Goal: Task Accomplishment & Management: Use online tool/utility

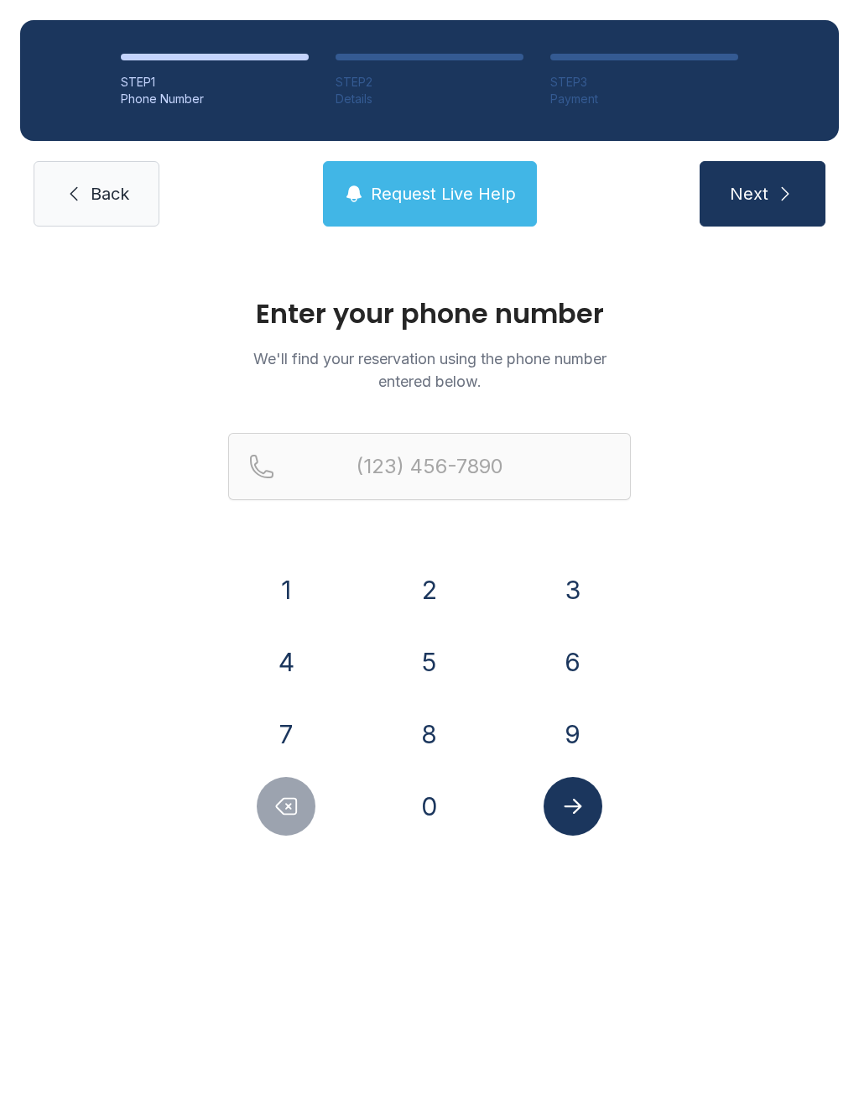
click at [414, 645] on button "5" at bounding box center [429, 662] width 59 height 59
click at [441, 821] on button "0" at bounding box center [429, 806] width 59 height 59
click at [290, 586] on button "1" at bounding box center [286, 590] width 59 height 59
click at [420, 655] on button "5" at bounding box center [429, 662] width 59 height 59
click at [303, 600] on button "1" at bounding box center [286, 590] width 59 height 59
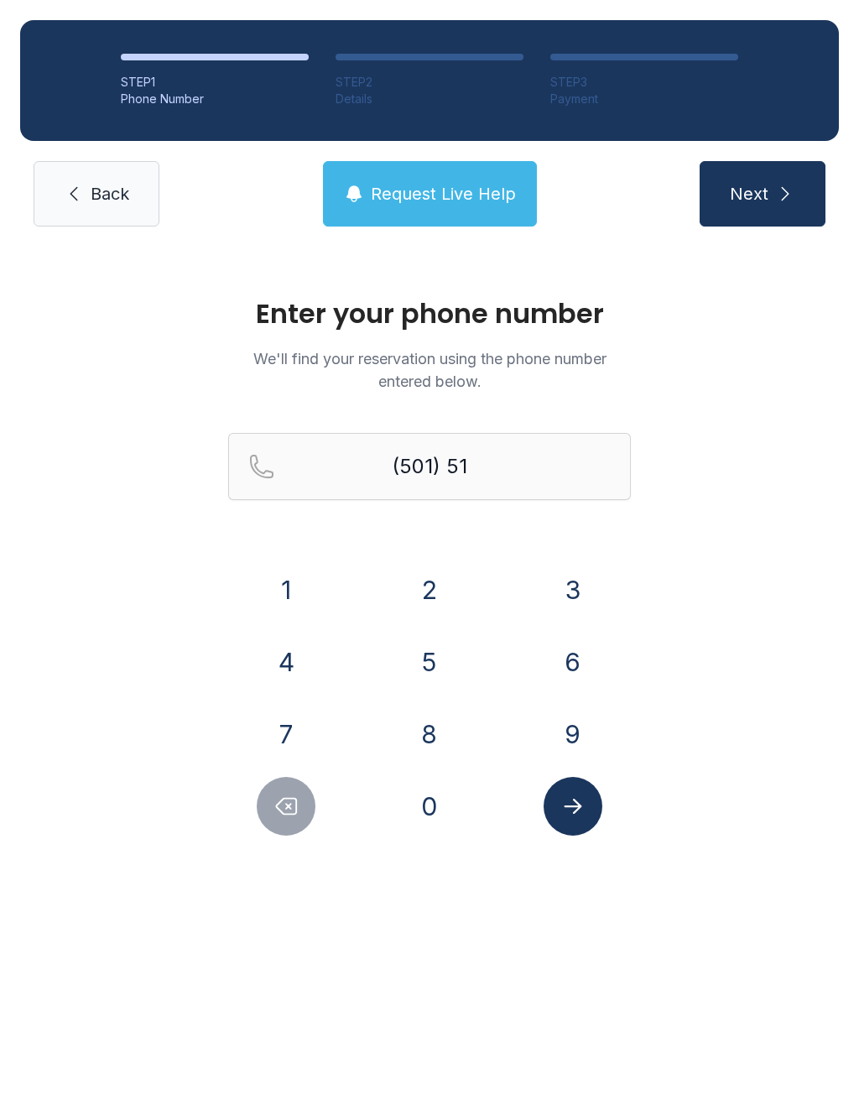
click at [295, 673] on button "4" at bounding box center [286, 662] width 59 height 59
click at [426, 590] on button "2" at bounding box center [429, 590] width 59 height 59
click at [569, 657] on button "6" at bounding box center [573, 662] width 59 height 59
click at [575, 649] on button "6" at bounding box center [573, 662] width 59 height 59
click at [562, 731] on button "9" at bounding box center [573, 734] width 59 height 59
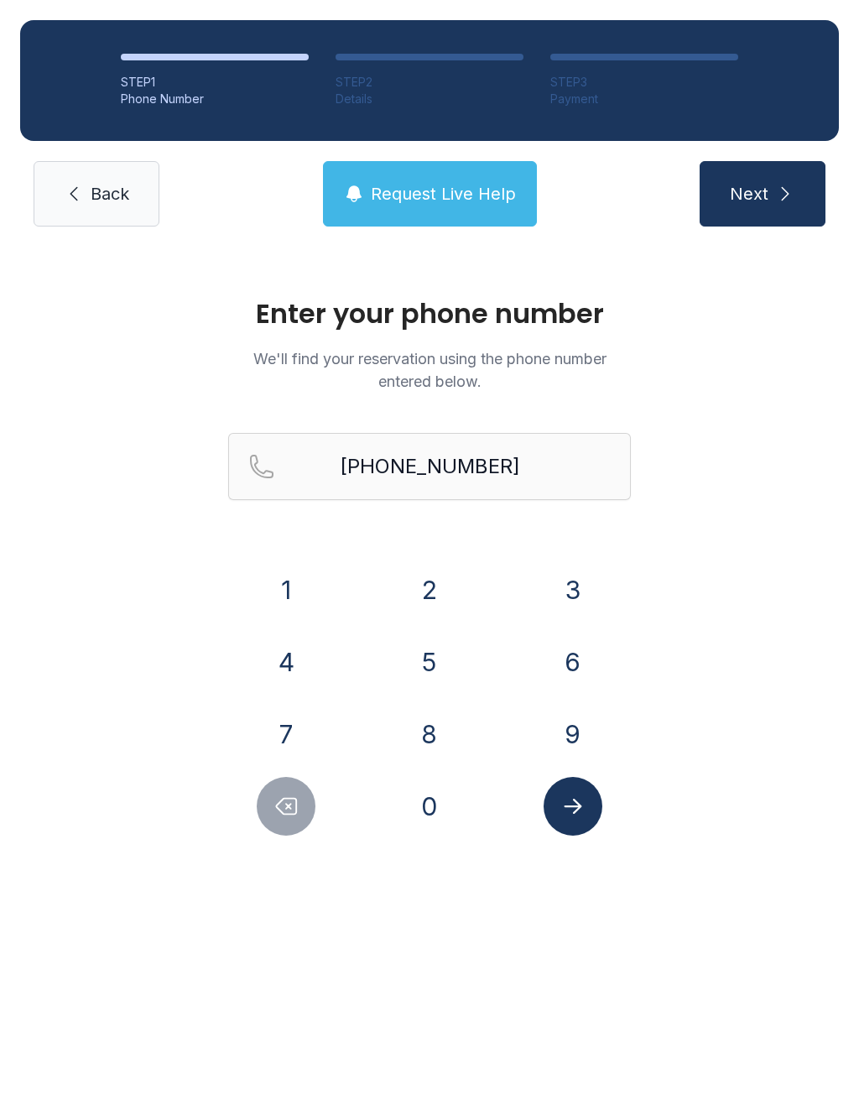
click at [574, 808] on icon "Submit lookup form" at bounding box center [573, 806] width 25 height 25
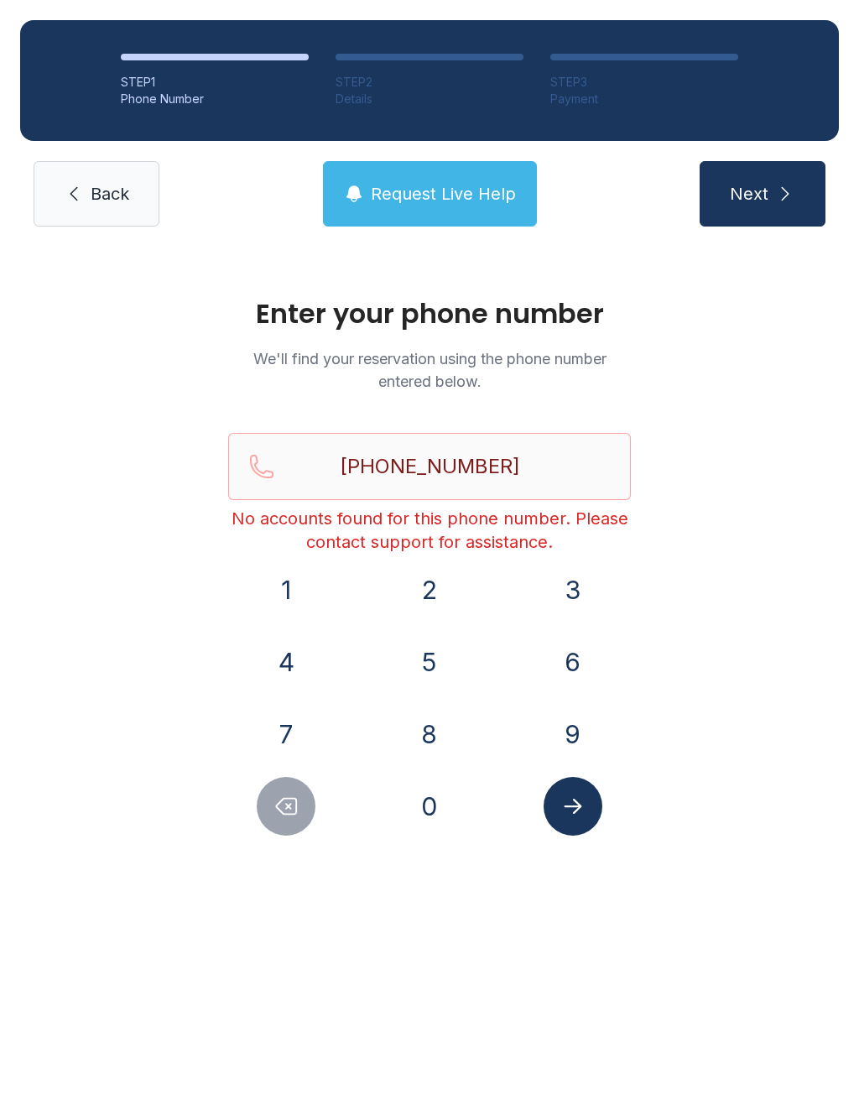
click at [469, 180] on button "Request Live Help" at bounding box center [430, 193] width 214 height 65
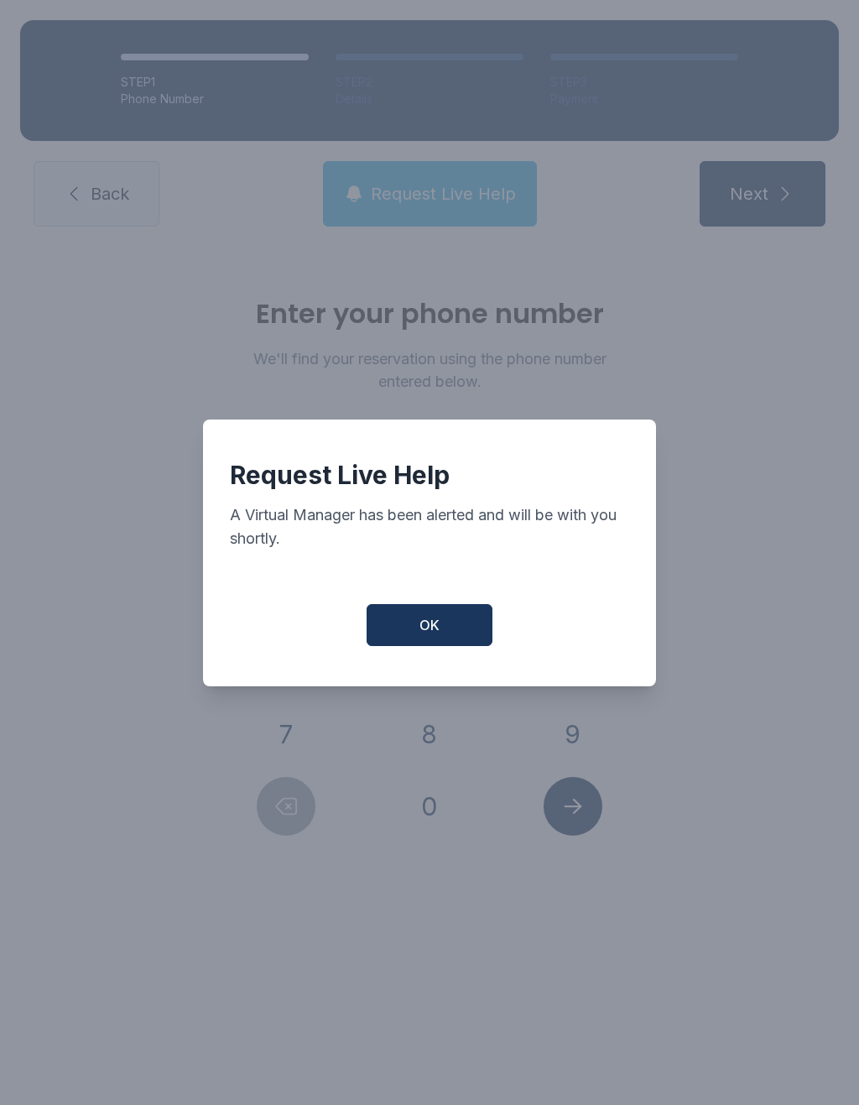
click at [424, 631] on span "OK" at bounding box center [430, 625] width 20 height 20
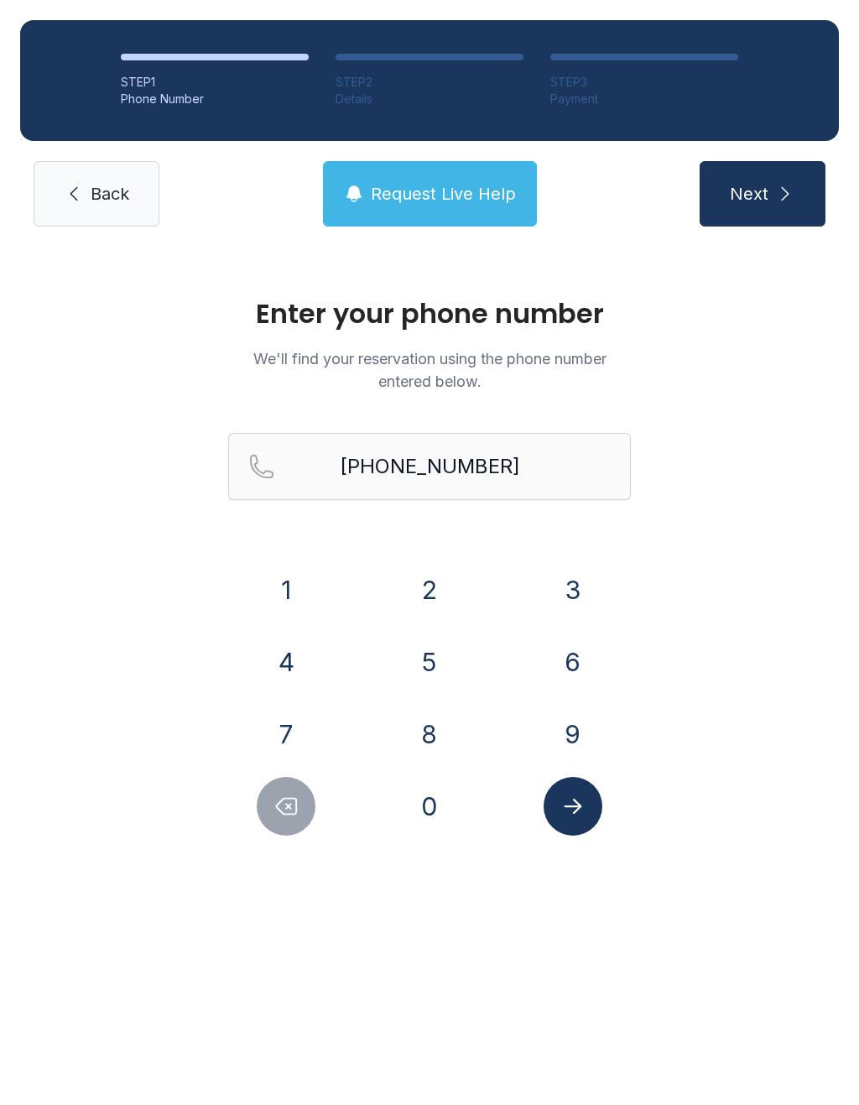
click at [279, 817] on icon "Delete number" at bounding box center [286, 806] width 25 height 25
click at [279, 816] on icon "Delete number" at bounding box center [286, 806] width 25 height 25
click at [286, 800] on icon "Delete number" at bounding box center [286, 806] width 25 height 25
click at [286, 799] on icon "Delete number" at bounding box center [287, 807] width 20 height 16
click at [293, 822] on button "Delete number" at bounding box center [286, 806] width 59 height 59
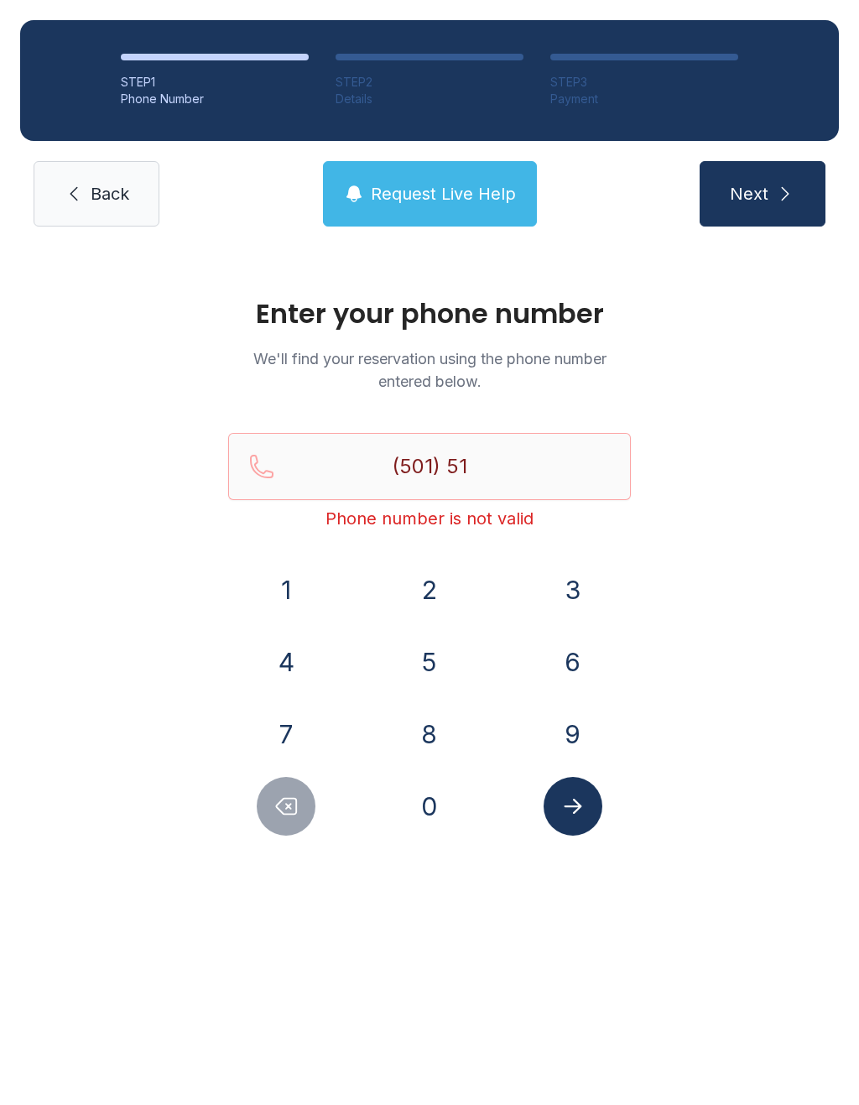
click at [293, 822] on button "Delete number" at bounding box center [286, 806] width 59 height 59
click at [303, 811] on button "Delete number" at bounding box center [286, 806] width 59 height 59
click at [303, 810] on button "Delete number" at bounding box center [286, 806] width 59 height 59
click at [288, 812] on icon "Delete number" at bounding box center [286, 806] width 25 height 25
type input "(5"
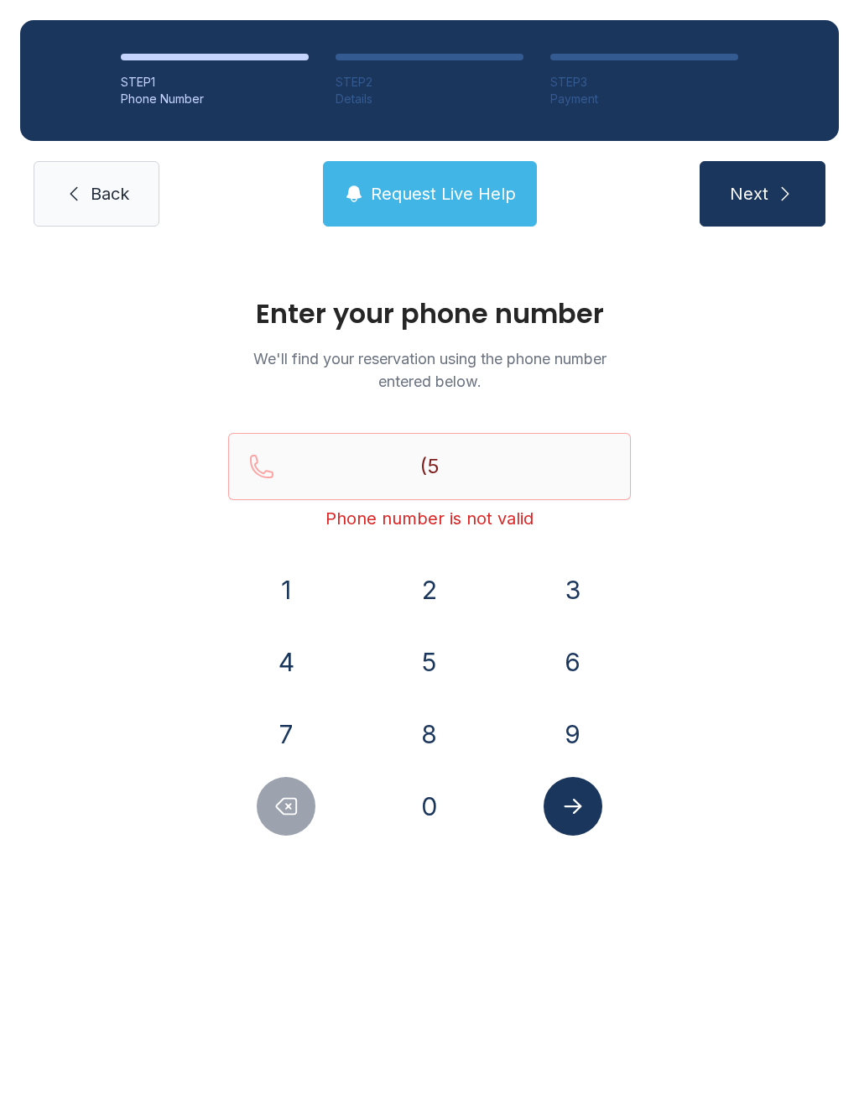
click at [287, 811] on icon "Delete number" at bounding box center [286, 806] width 25 height 25
click at [292, 589] on button "1" at bounding box center [286, 590] width 59 height 59
click at [431, 660] on button "5" at bounding box center [429, 662] width 59 height 59
click at [421, 811] on button "0" at bounding box center [429, 806] width 59 height 59
click at [294, 586] on button "1" at bounding box center [286, 590] width 59 height 59
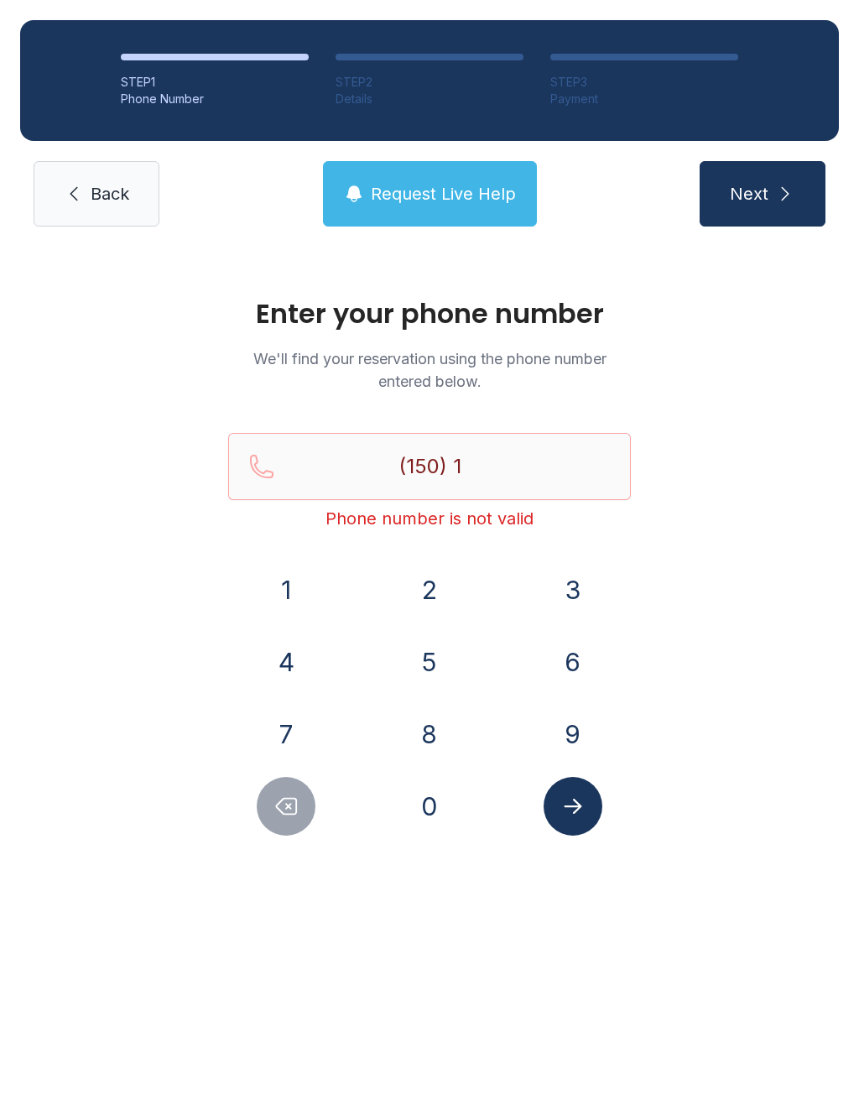
click at [431, 661] on button "5" at bounding box center [429, 662] width 59 height 59
click at [300, 601] on button "1" at bounding box center [286, 590] width 59 height 59
click at [293, 674] on button "4" at bounding box center [286, 662] width 59 height 59
click at [450, 588] on button "2" at bounding box center [429, 590] width 59 height 59
click at [561, 670] on button "6" at bounding box center [573, 662] width 59 height 59
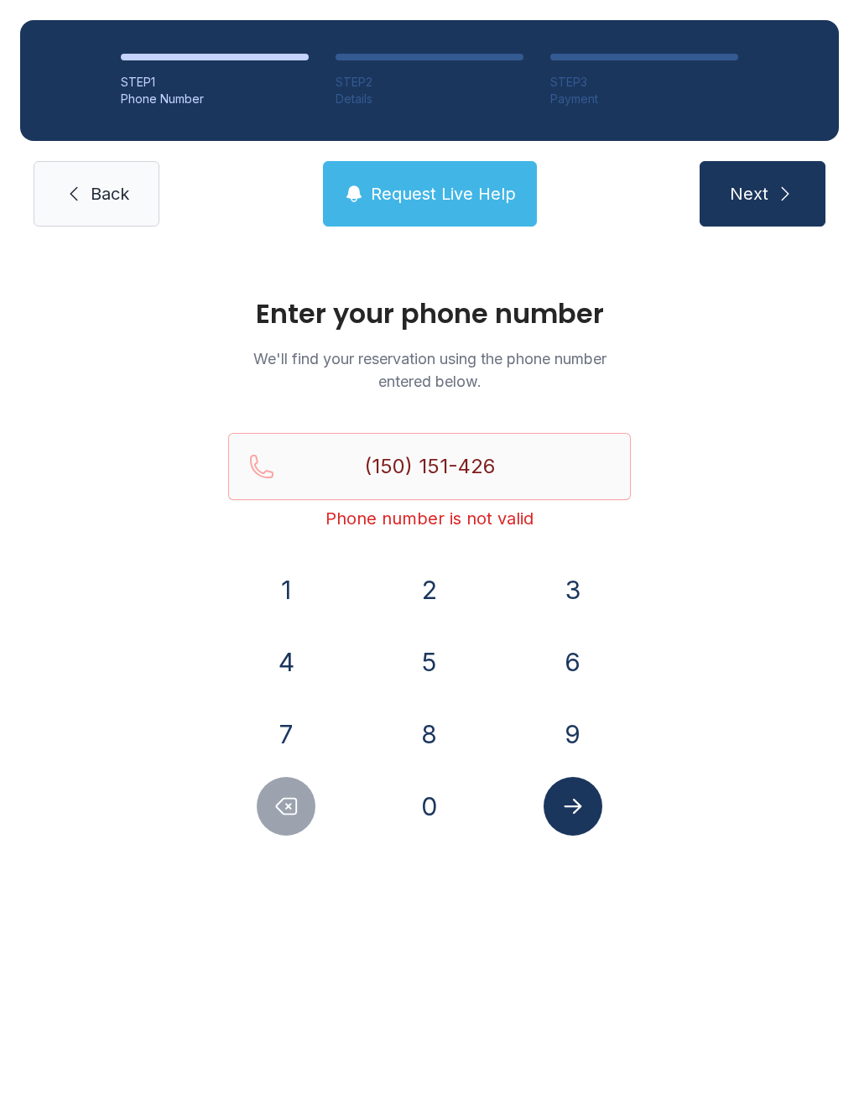
click at [560, 670] on button "6" at bounding box center [573, 662] width 59 height 59
click at [573, 726] on button "9" at bounding box center [573, 734] width 59 height 59
click at [282, 804] on icon "Delete number" at bounding box center [286, 806] width 25 height 25
click at [281, 803] on icon "Delete number" at bounding box center [286, 806] width 25 height 25
click at [290, 795] on icon "Delete number" at bounding box center [286, 806] width 25 height 25
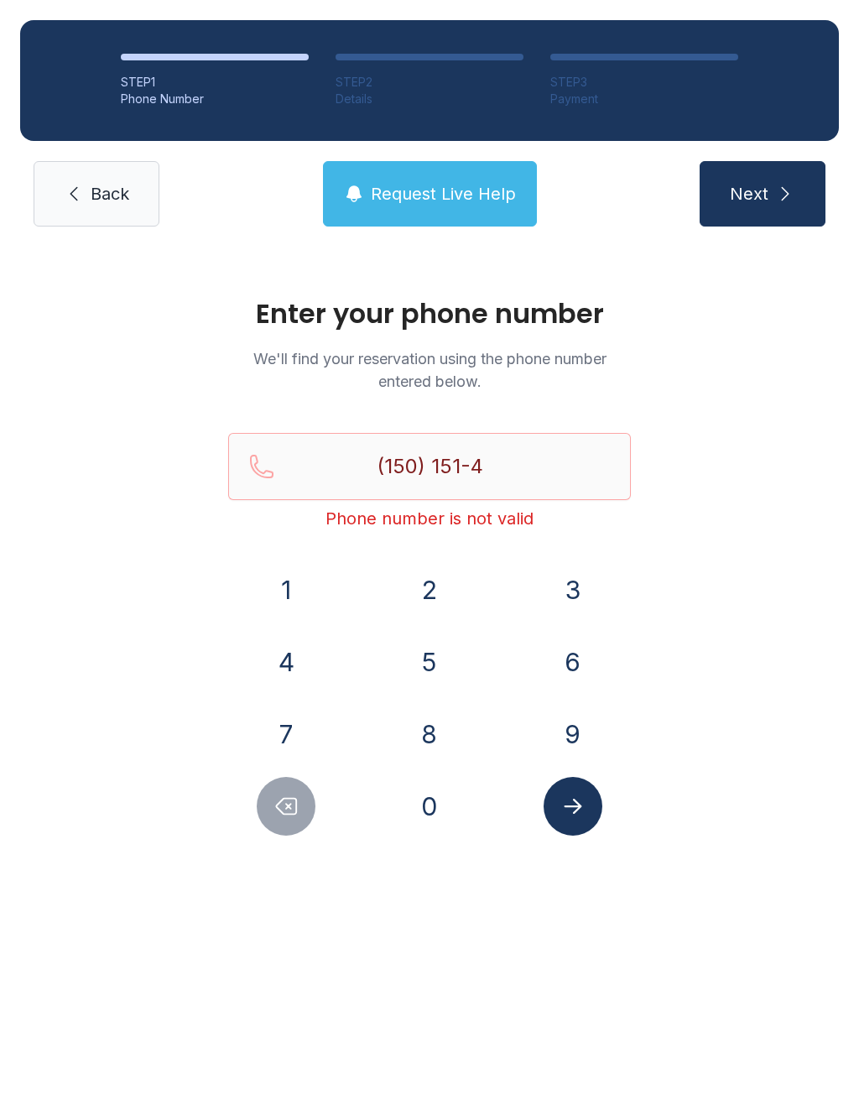
click at [290, 795] on icon "Delete number" at bounding box center [286, 806] width 25 height 25
click at [293, 794] on icon "Delete number" at bounding box center [286, 806] width 25 height 25
click at [292, 793] on button "Delete number" at bounding box center [286, 806] width 59 height 59
click at [290, 815] on icon "Delete number" at bounding box center [287, 807] width 20 height 16
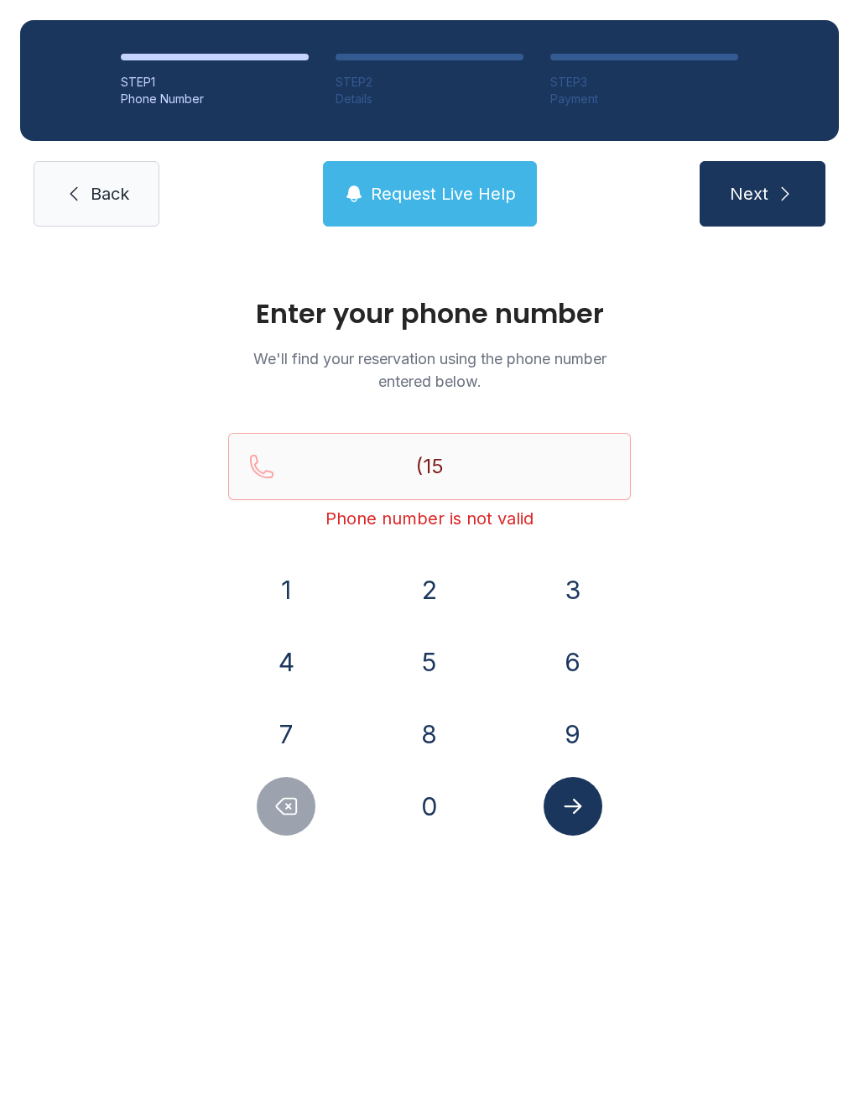
click at [299, 822] on button "Delete number" at bounding box center [286, 806] width 59 height 59
type input "(1"
click at [299, 821] on button "Delete number" at bounding box center [286, 806] width 59 height 59
click at [299, 832] on button "Delete number" at bounding box center [286, 806] width 59 height 59
click at [442, 670] on button "5" at bounding box center [429, 662] width 59 height 59
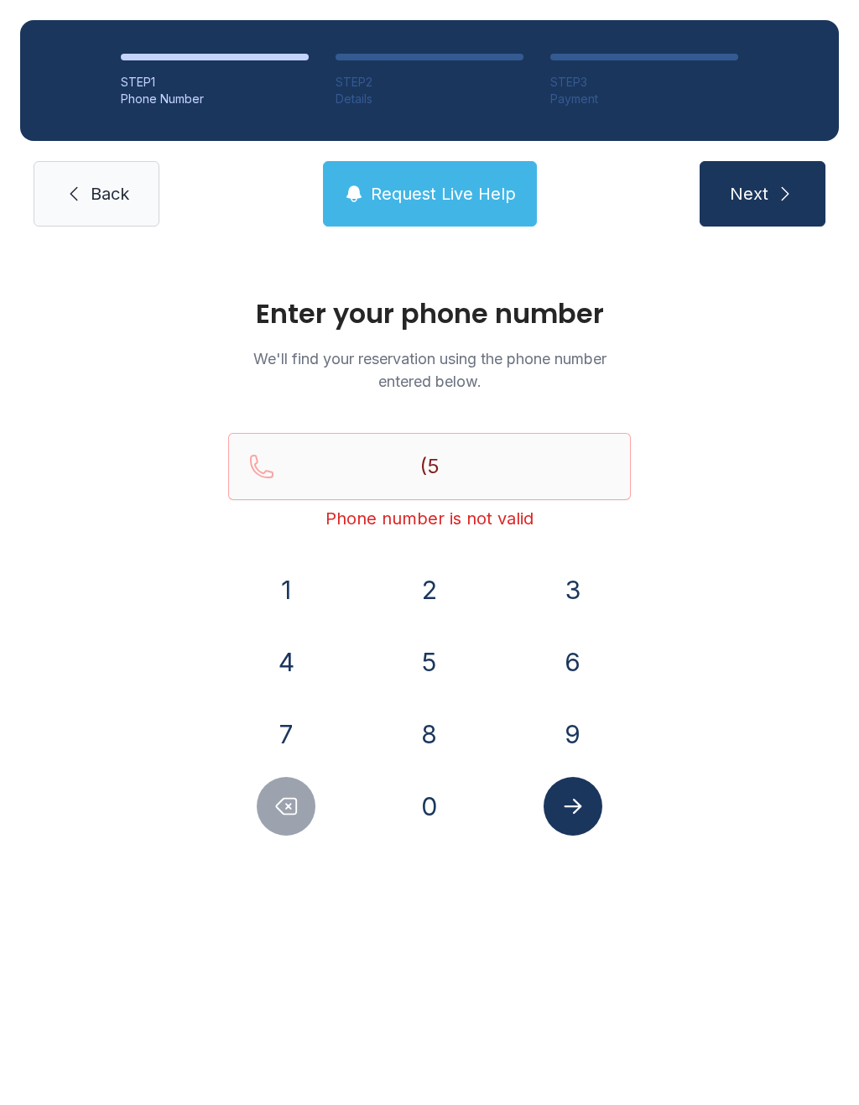
click at [424, 822] on button "0" at bounding box center [429, 806] width 59 height 59
click at [289, 579] on button "1" at bounding box center [286, 590] width 59 height 59
click at [421, 638] on button "5" at bounding box center [429, 662] width 59 height 59
click at [294, 581] on button "1" at bounding box center [286, 590] width 59 height 59
click at [283, 661] on button "4" at bounding box center [286, 662] width 59 height 59
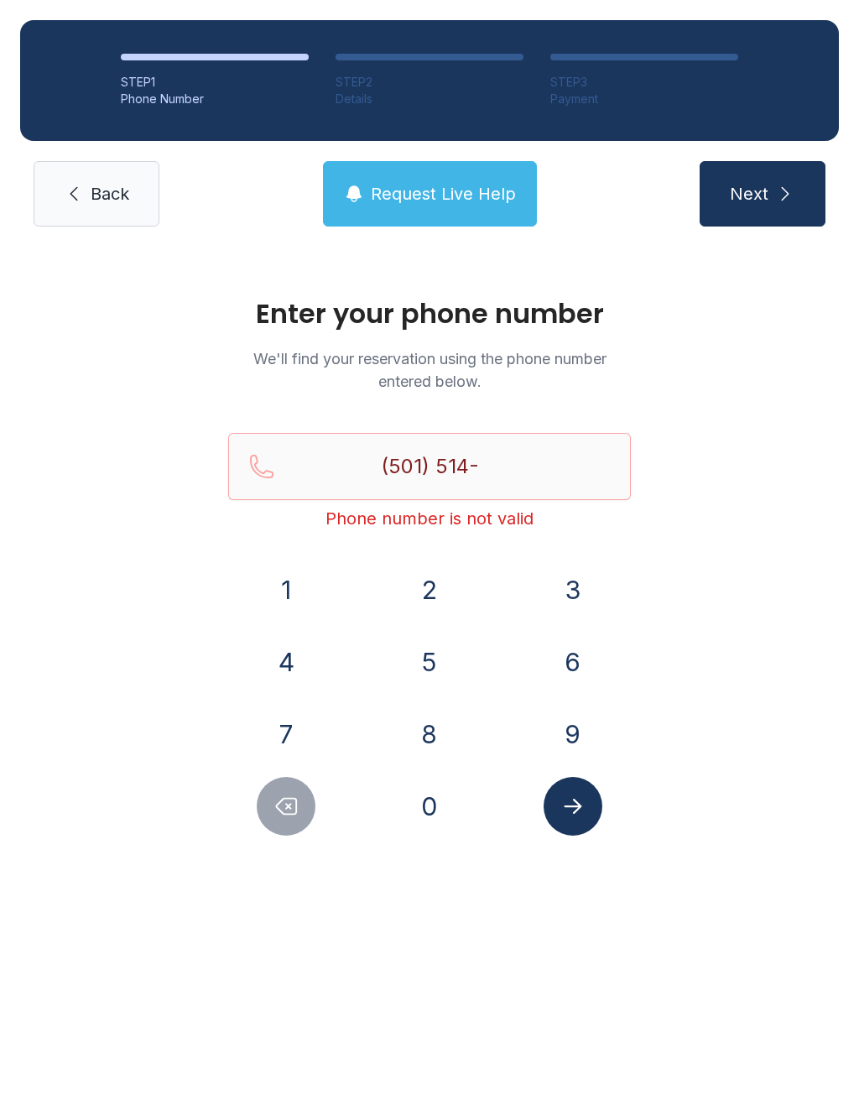
click at [435, 571] on button "2" at bounding box center [429, 590] width 59 height 59
click at [571, 653] on button "6" at bounding box center [573, 662] width 59 height 59
click at [574, 649] on button "6" at bounding box center [573, 662] width 59 height 59
click at [574, 736] on button "9" at bounding box center [573, 734] width 59 height 59
click at [577, 817] on icon "Submit lookup form" at bounding box center [573, 806] width 25 height 25
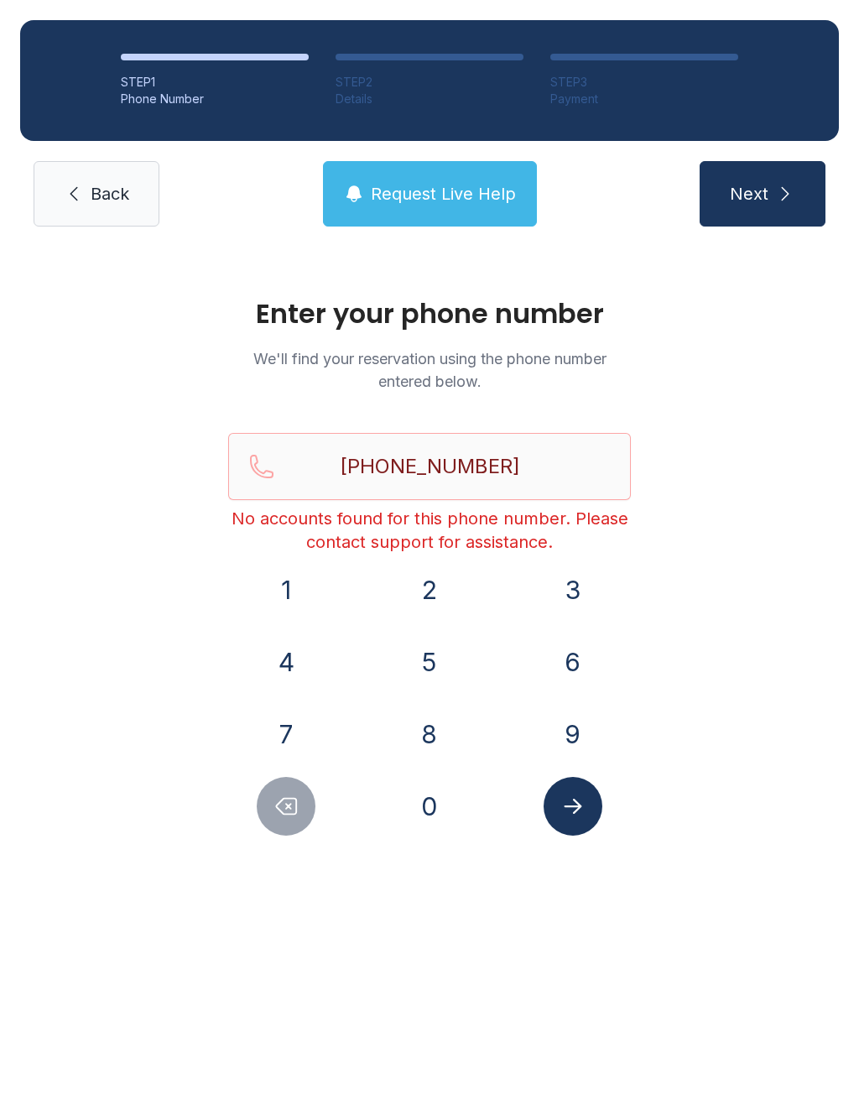
click at [315, 812] on button "Delete number" at bounding box center [286, 806] width 59 height 59
click at [322, 820] on div at bounding box center [286, 806] width 117 height 59
click at [297, 811] on icon "Delete number" at bounding box center [287, 807] width 20 height 16
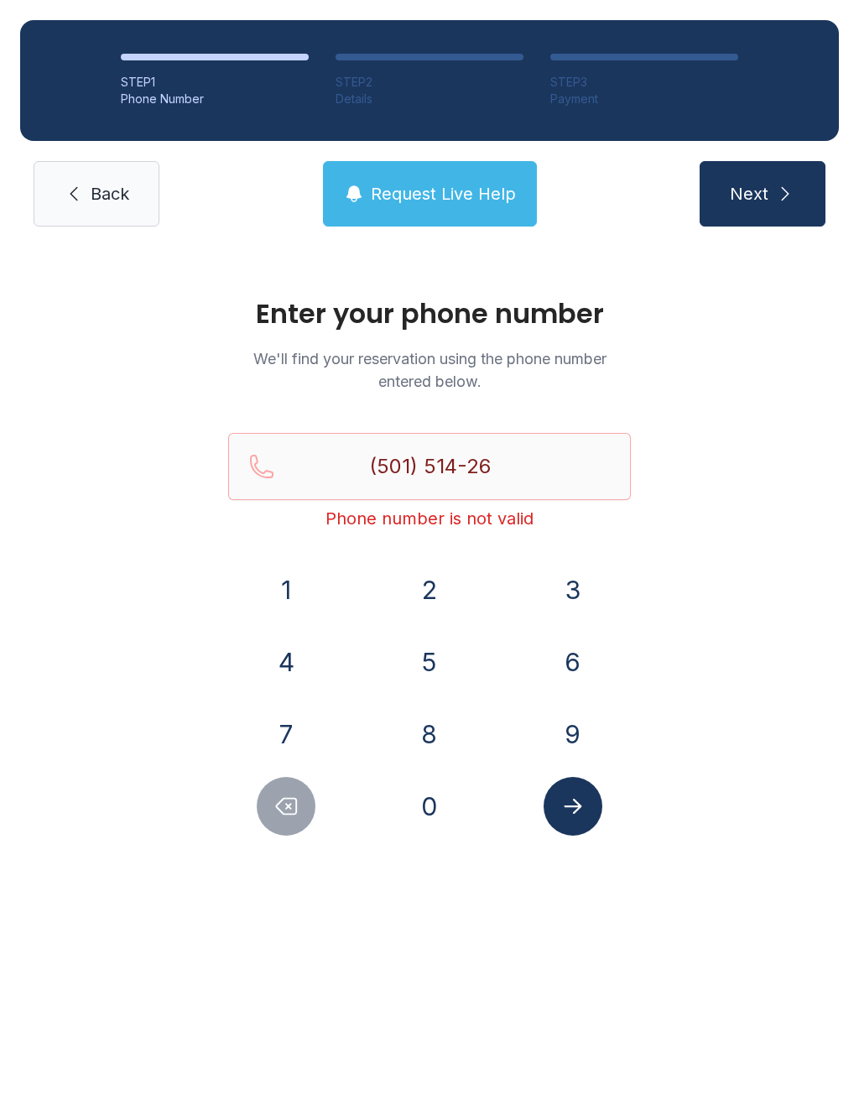
click at [297, 811] on icon "Delete number" at bounding box center [287, 807] width 20 height 16
click at [289, 810] on icon "Delete number" at bounding box center [286, 806] width 25 height 25
click at [274, 804] on icon "Delete number" at bounding box center [286, 806] width 25 height 25
click at [274, 803] on icon "Delete number" at bounding box center [286, 806] width 25 height 25
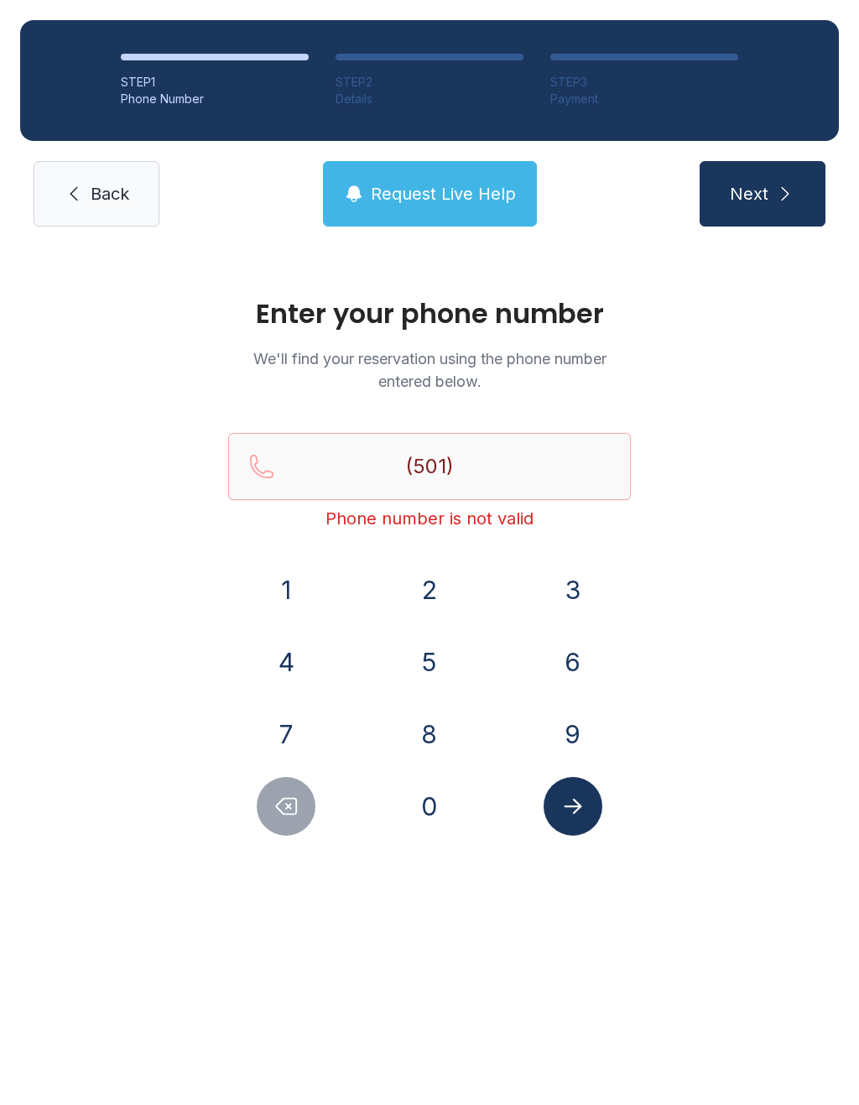
click at [269, 811] on button "Delete number" at bounding box center [286, 806] width 59 height 59
click at [268, 811] on button "Delete number" at bounding box center [286, 806] width 59 height 59
type input "(5"
click at [283, 806] on icon "Delete number" at bounding box center [286, 806] width 25 height 25
click at [282, 806] on icon "Delete number" at bounding box center [286, 806] width 25 height 25
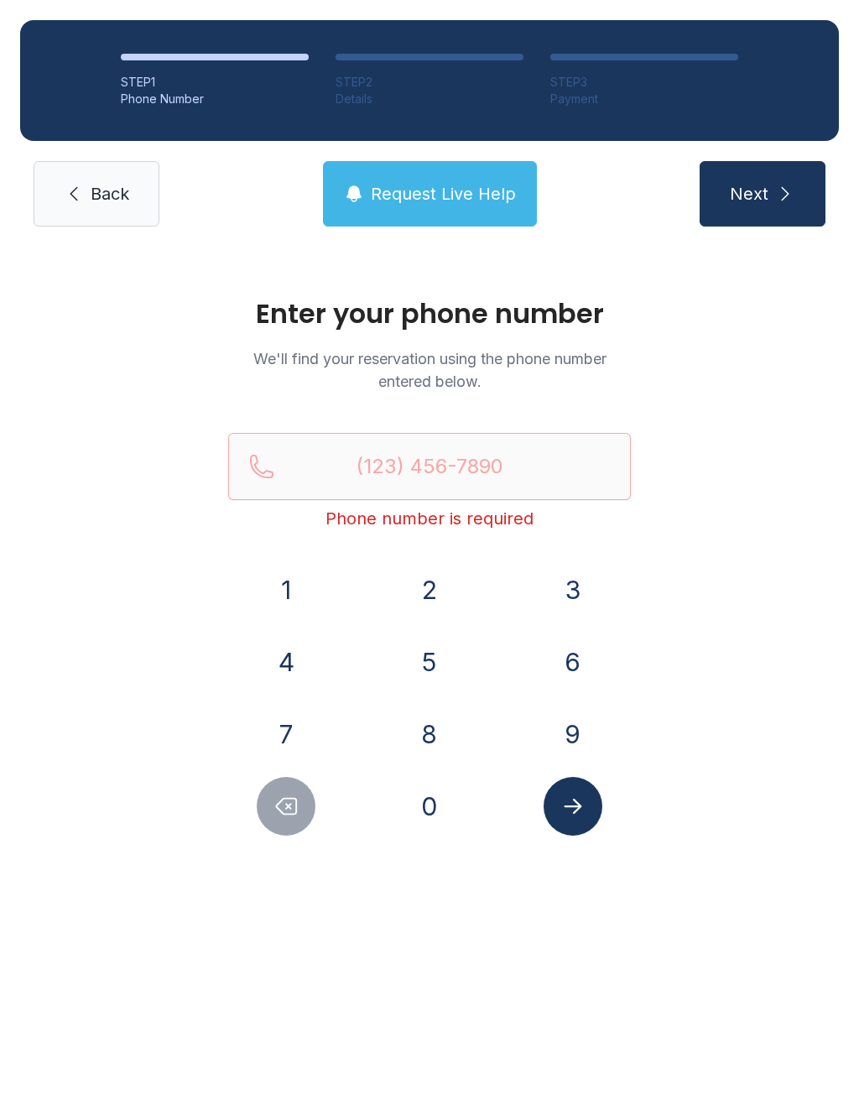
click at [571, 651] on button "6" at bounding box center [573, 662] width 59 height 59
click at [570, 650] on button "6" at bounding box center [573, 662] width 59 height 59
click at [424, 589] on button "2" at bounding box center [429, 590] width 59 height 59
click at [305, 655] on button "4" at bounding box center [286, 662] width 59 height 59
click at [424, 797] on button "0" at bounding box center [429, 806] width 59 height 59
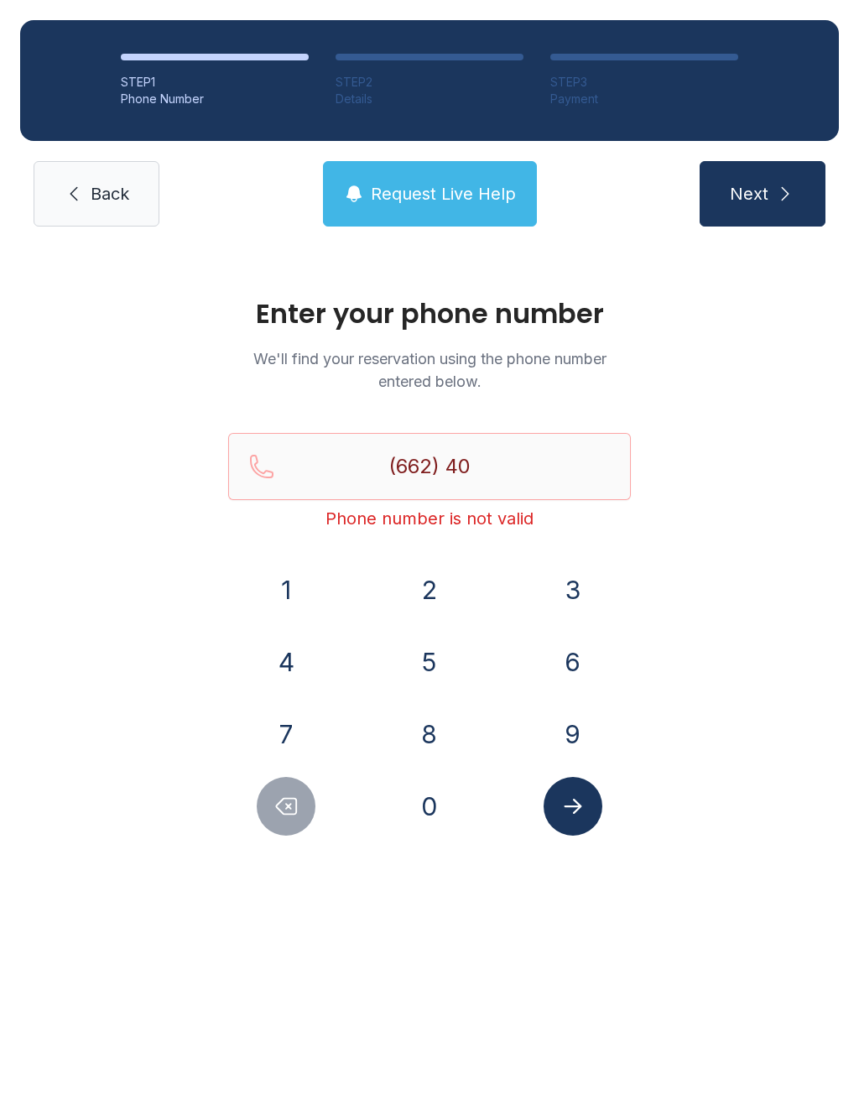
click at [431, 576] on button "2" at bounding box center [429, 590] width 59 height 59
click at [301, 584] on button "1" at bounding box center [286, 590] width 59 height 59
click at [287, 707] on button "7" at bounding box center [286, 734] width 59 height 59
click at [417, 581] on button "2" at bounding box center [429, 590] width 59 height 59
click at [289, 665] on button "4" at bounding box center [286, 662] width 59 height 59
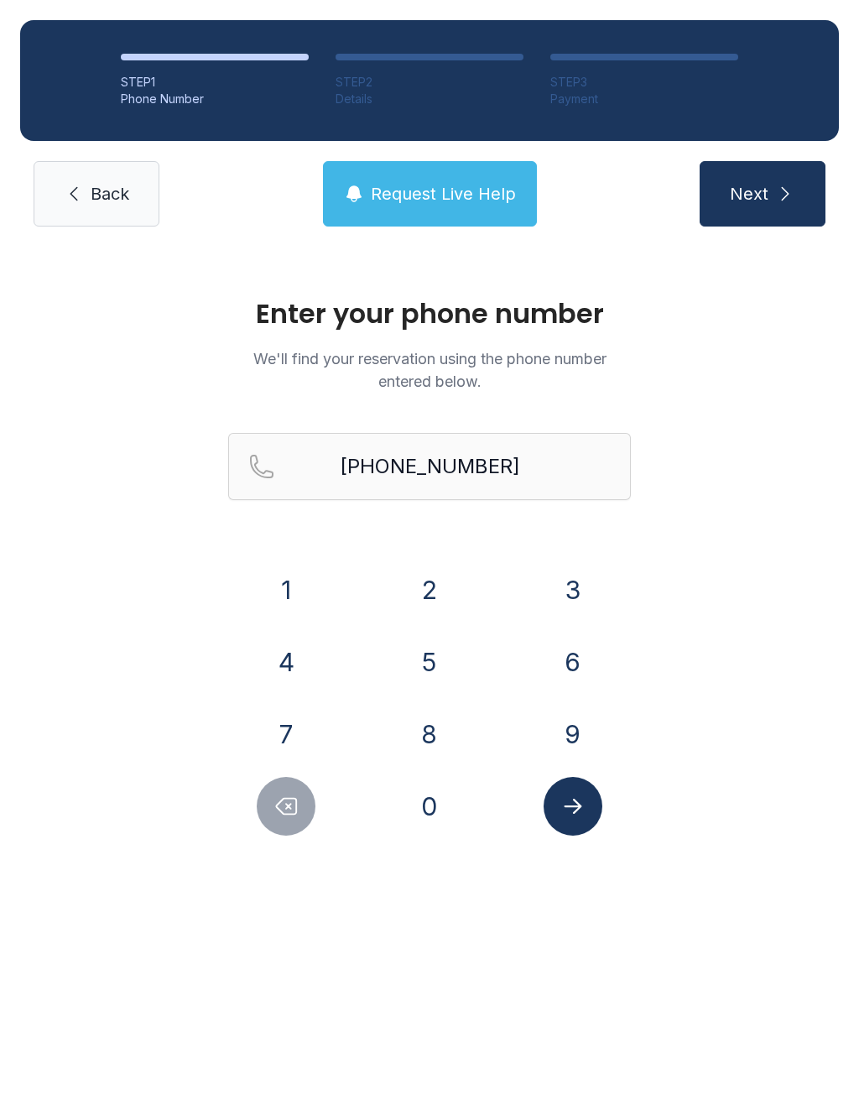
click at [582, 795] on icon "Submit lookup form" at bounding box center [573, 806] width 25 height 25
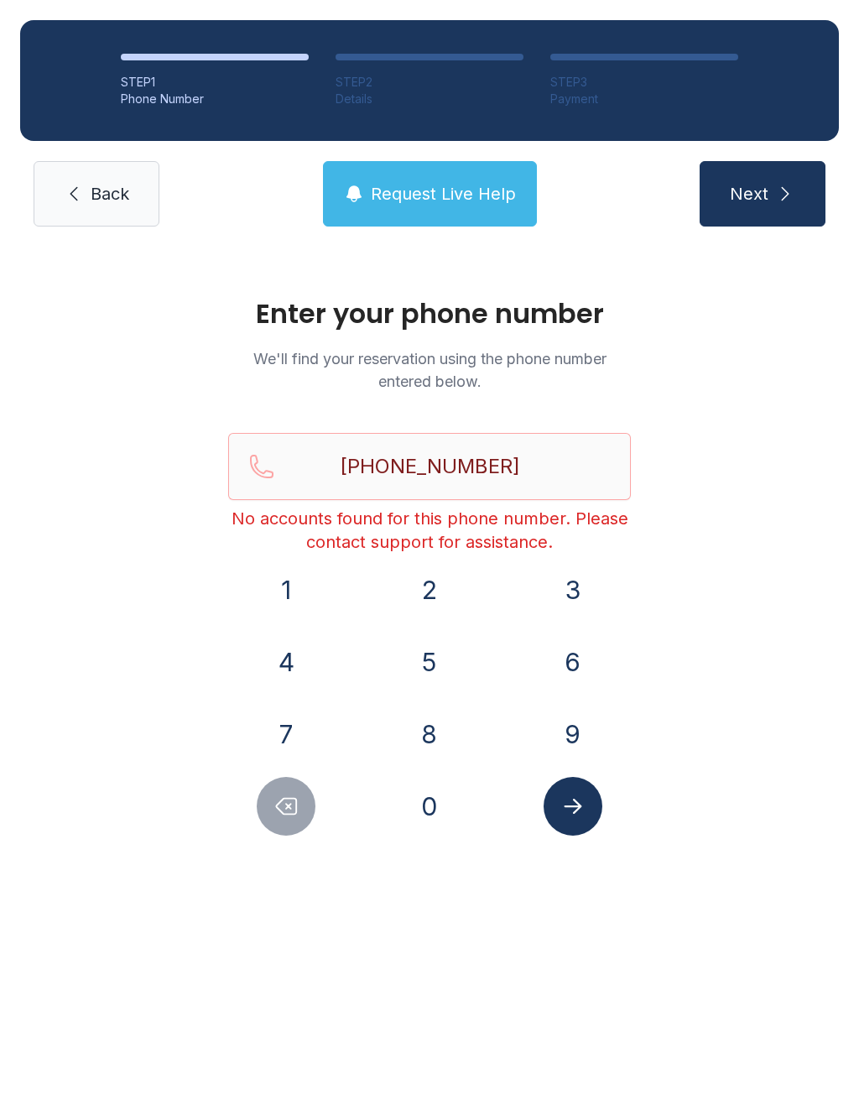
click at [252, 827] on div at bounding box center [286, 806] width 117 height 59
click at [252, 826] on div at bounding box center [286, 806] width 117 height 59
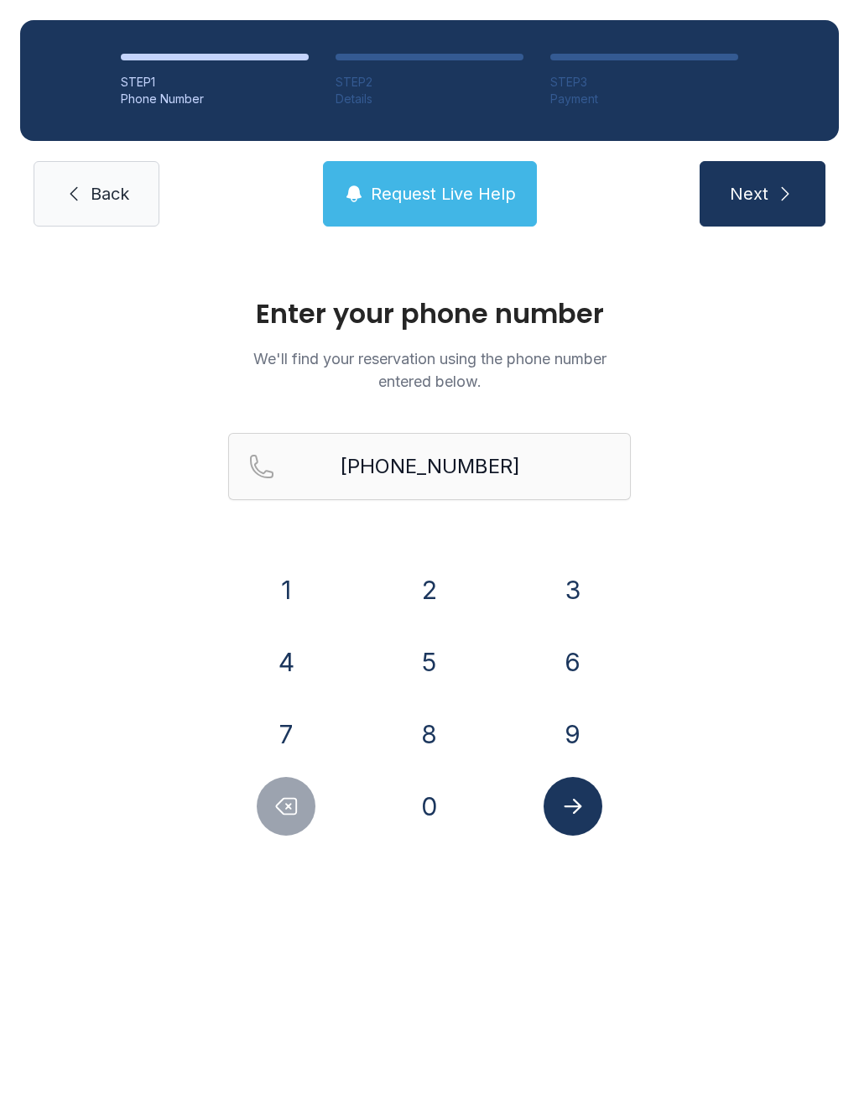
click at [298, 814] on icon "Delete number" at bounding box center [286, 806] width 25 height 25
click at [297, 814] on icon "Delete number" at bounding box center [286, 806] width 25 height 25
click at [285, 823] on button "Delete number" at bounding box center [286, 806] width 59 height 59
click at [279, 834] on button "Delete number" at bounding box center [286, 806] width 59 height 59
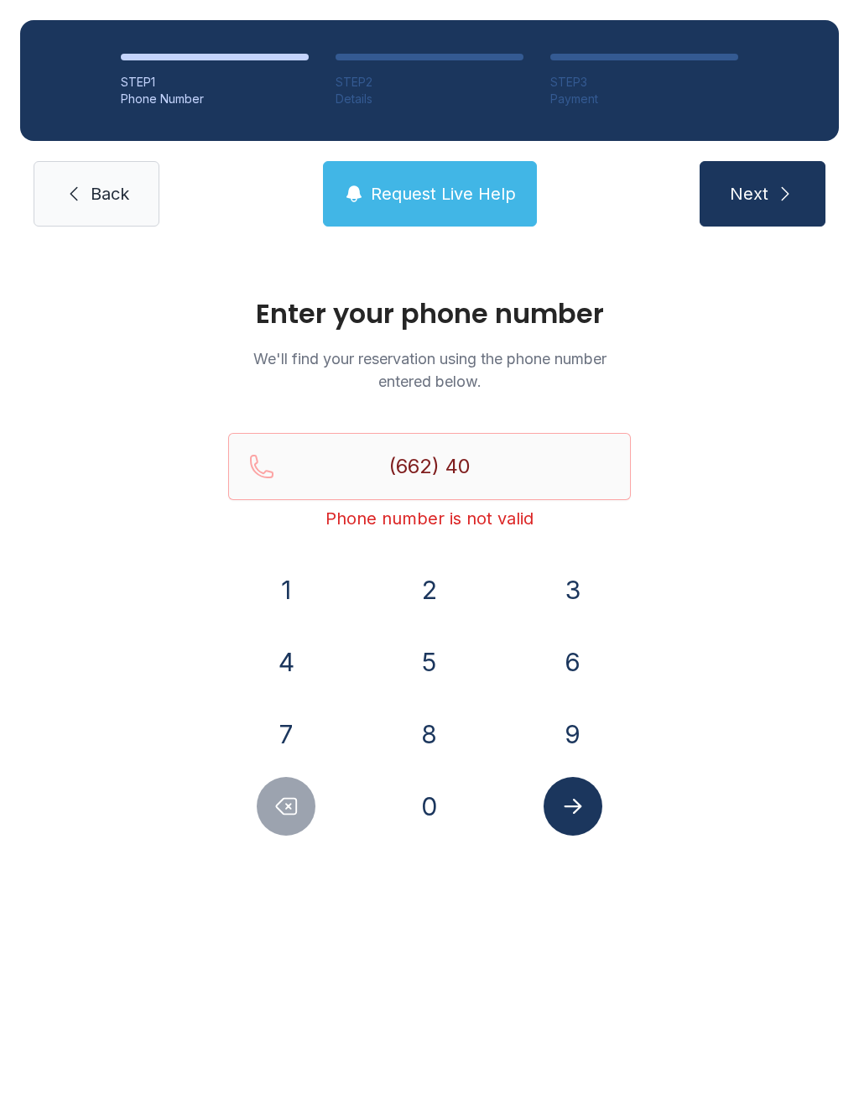
click at [287, 842] on div "Enter your phone number We'll find your reservation using the phone number ente…" at bounding box center [429, 575] width 859 height 656
click at [279, 833] on button "Delete number" at bounding box center [286, 806] width 59 height 59
click at [287, 842] on div "Enter your phone number We'll find your reservation using the phone number ente…" at bounding box center [429, 575] width 859 height 656
click at [296, 817] on icon "Delete number" at bounding box center [286, 806] width 25 height 25
click at [295, 817] on icon "Delete number" at bounding box center [286, 806] width 25 height 25
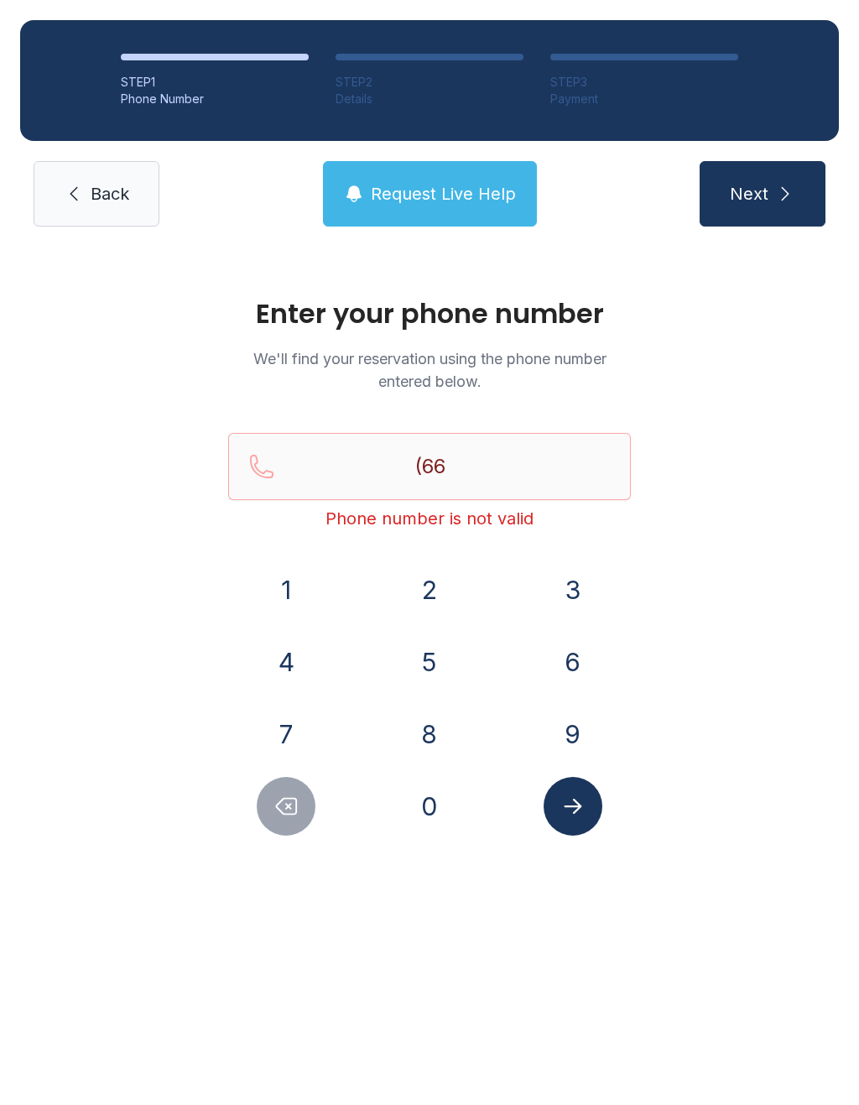
click at [295, 799] on icon "Delete number" at bounding box center [287, 807] width 20 height 16
type input "(6"
click at [295, 799] on icon "Delete number" at bounding box center [287, 807] width 20 height 16
click at [313, 817] on button "Delete number" at bounding box center [286, 806] width 59 height 59
click at [425, 667] on button "5" at bounding box center [429, 662] width 59 height 59
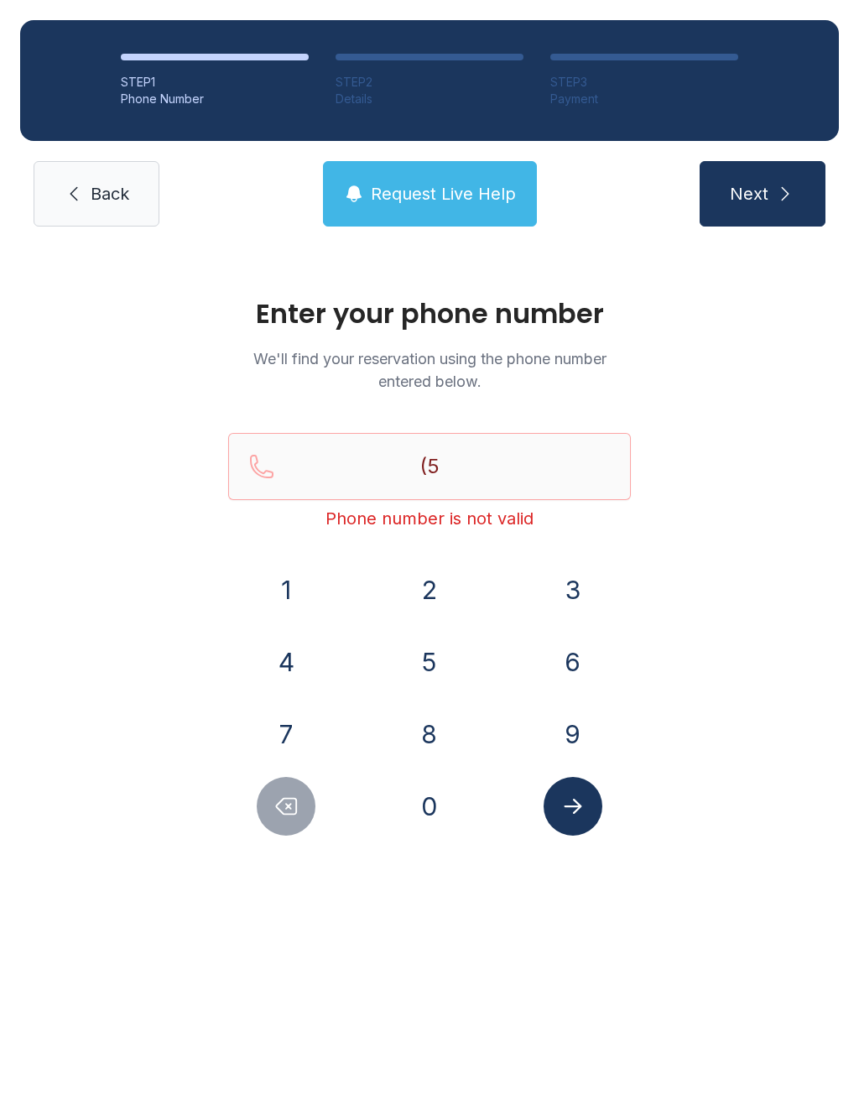
click at [423, 804] on button "0" at bounding box center [429, 806] width 59 height 59
click at [296, 604] on button "1" at bounding box center [286, 590] width 59 height 59
click at [406, 666] on button "5" at bounding box center [429, 662] width 59 height 59
click at [300, 603] on button "1" at bounding box center [286, 590] width 59 height 59
click at [290, 660] on button "4" at bounding box center [286, 662] width 59 height 59
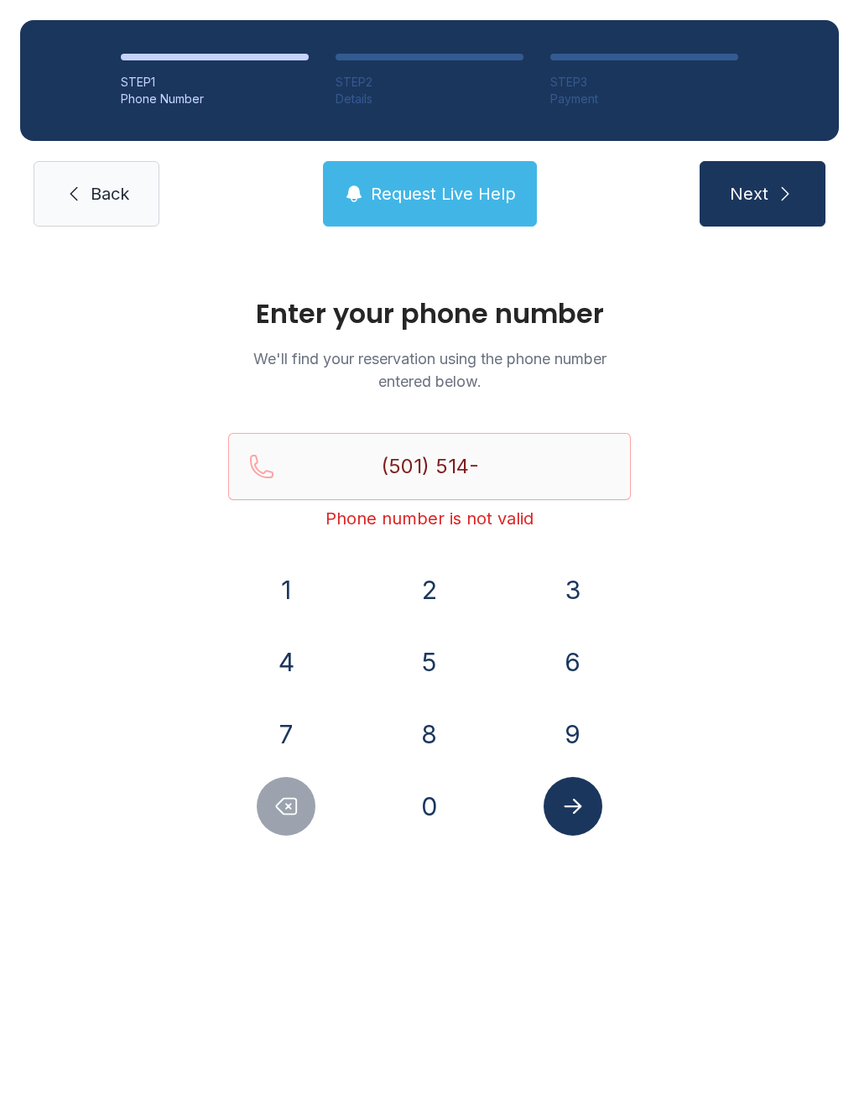
click at [421, 599] on button "2" at bounding box center [429, 590] width 59 height 59
click at [568, 663] on button "6" at bounding box center [573, 662] width 59 height 59
click at [568, 662] on button "6" at bounding box center [573, 662] width 59 height 59
click at [566, 723] on button "9" at bounding box center [573, 734] width 59 height 59
click at [578, 820] on button "Submit lookup form" at bounding box center [573, 806] width 59 height 59
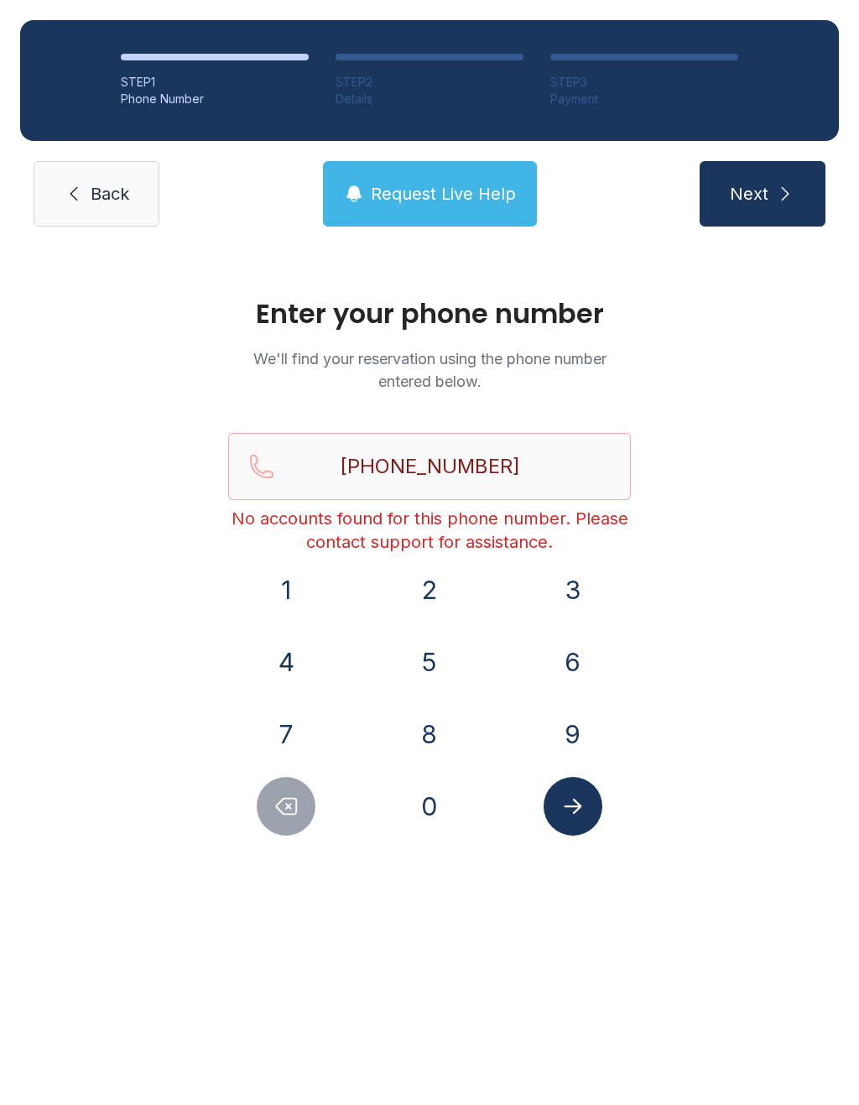
click at [477, 183] on span "Request Live Help" at bounding box center [443, 193] width 145 height 23
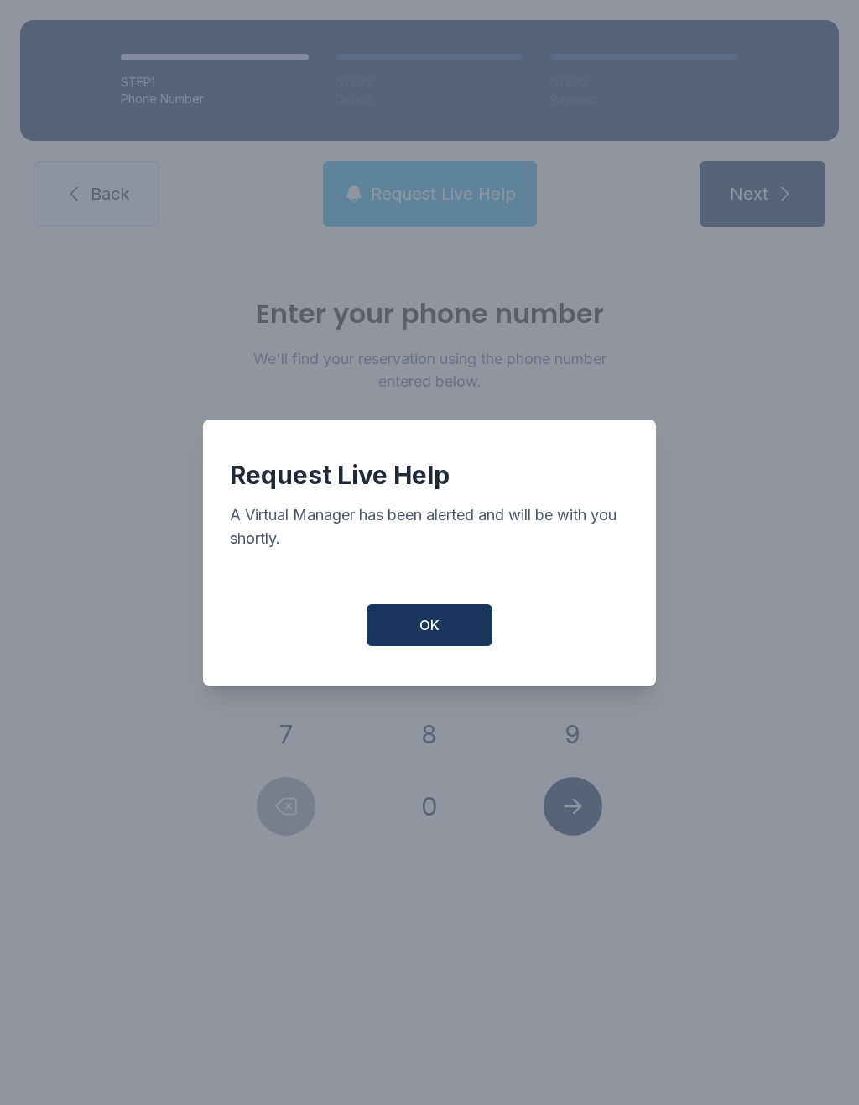
click at [451, 614] on button "OK" at bounding box center [430, 625] width 126 height 42
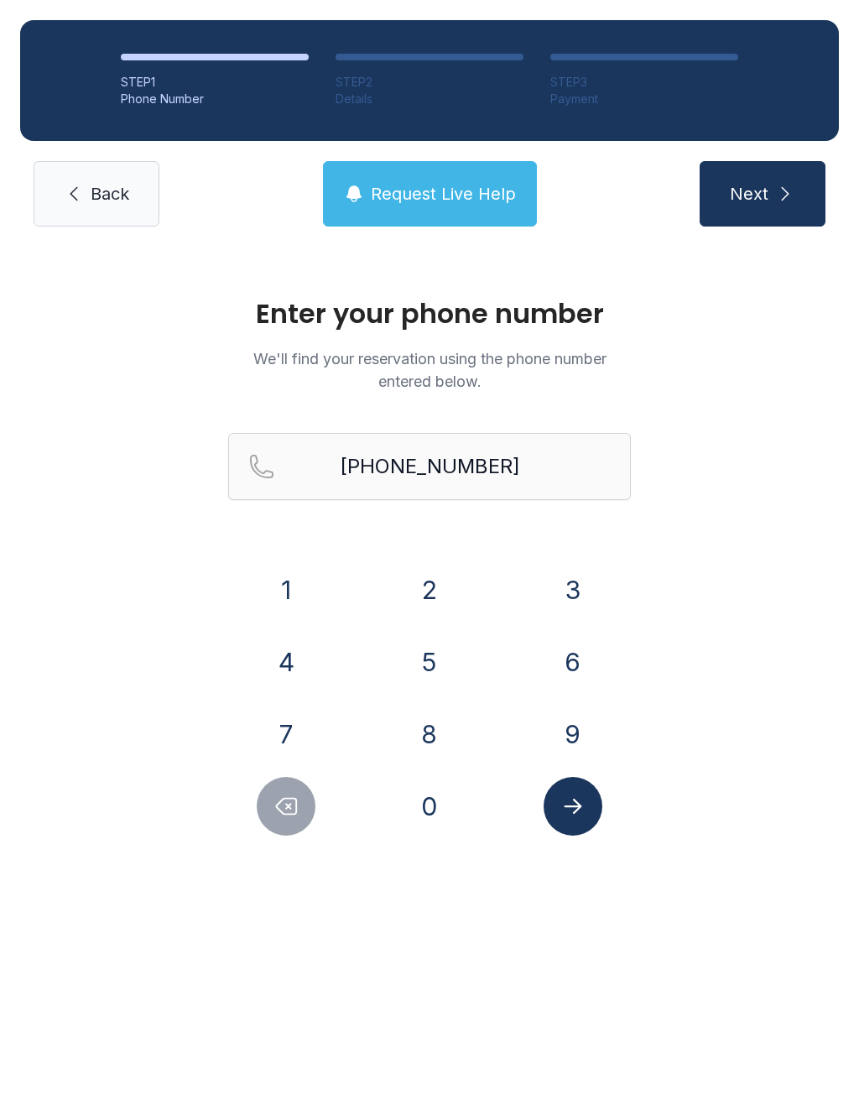
click at [288, 812] on icon "Delete number" at bounding box center [286, 806] width 25 height 25
click at [295, 820] on button "Delete number" at bounding box center [286, 806] width 59 height 59
click at [294, 820] on button "Delete number" at bounding box center [286, 806] width 59 height 59
click at [284, 817] on icon "Delete number" at bounding box center [286, 806] width 25 height 25
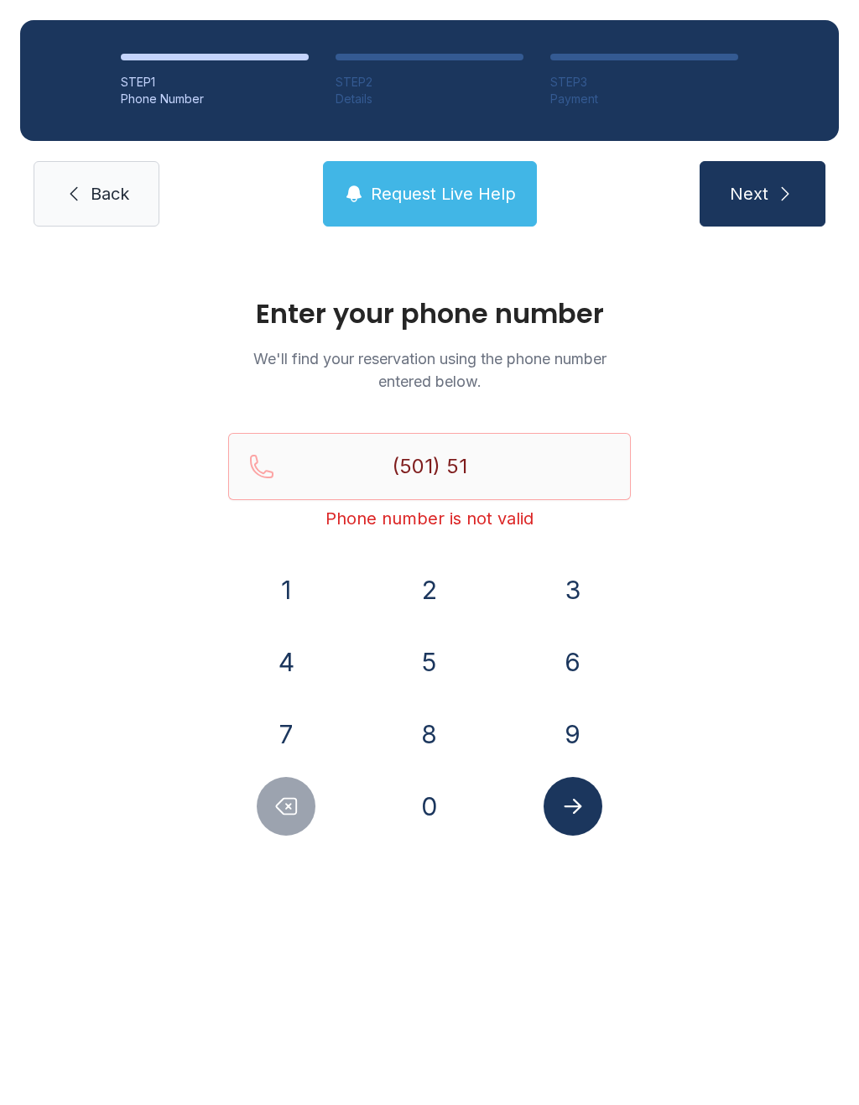
click at [284, 817] on icon "Delete number" at bounding box center [286, 806] width 25 height 25
click at [297, 804] on icon "Delete number" at bounding box center [287, 807] width 20 height 16
click at [297, 802] on icon "Delete number" at bounding box center [287, 807] width 20 height 16
type input "(5"
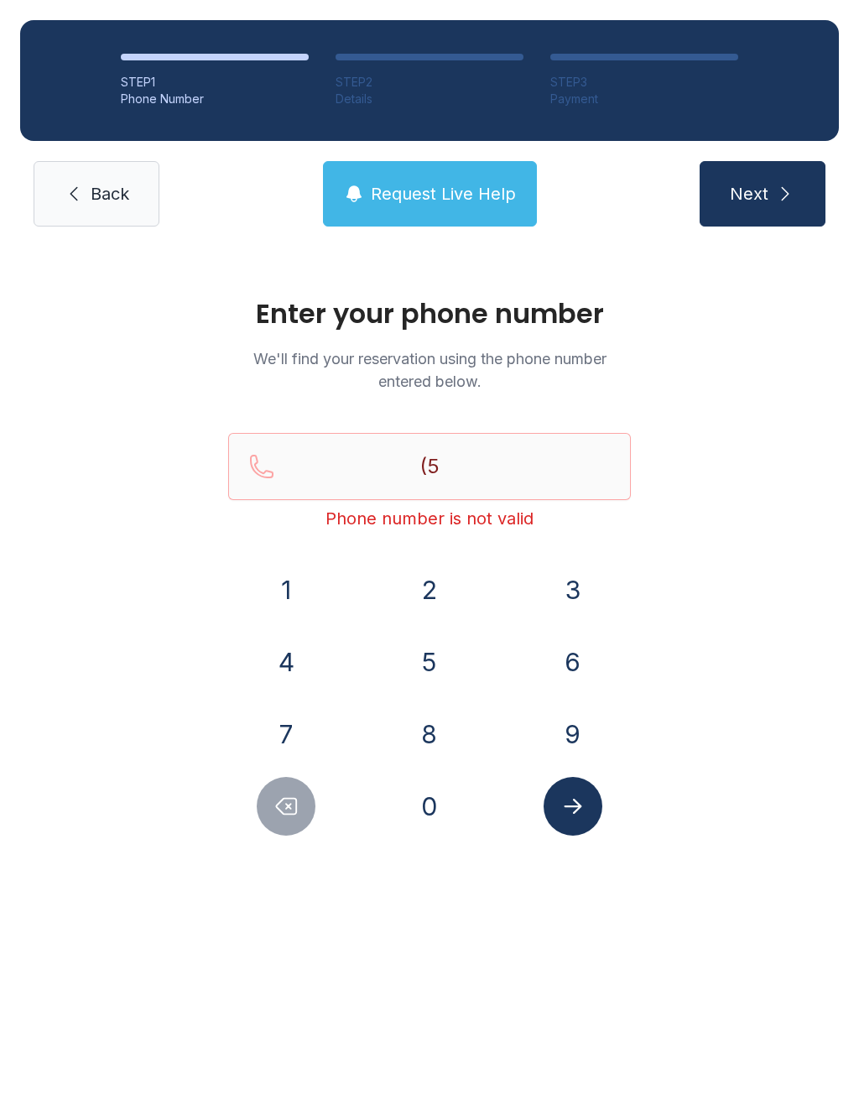
click at [296, 802] on icon "Delete number" at bounding box center [287, 807] width 20 height 16
click at [591, 654] on button "6" at bounding box center [573, 662] width 59 height 59
click at [590, 654] on button "6" at bounding box center [573, 662] width 59 height 59
click at [443, 597] on button "2" at bounding box center [429, 590] width 59 height 59
click at [298, 653] on button "4" at bounding box center [286, 662] width 59 height 59
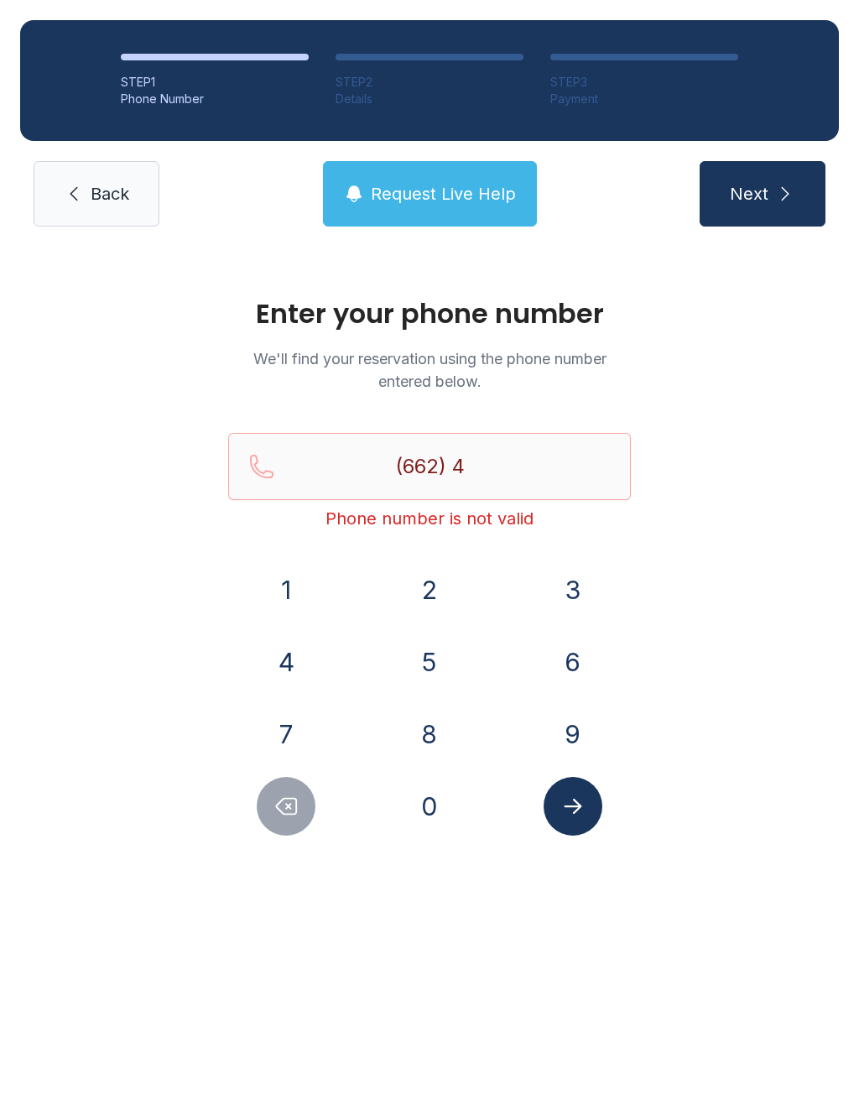
click at [413, 797] on button "0" at bounding box center [429, 806] width 59 height 59
click at [424, 592] on button "2" at bounding box center [429, 590] width 59 height 59
click at [295, 585] on button "1" at bounding box center [286, 590] width 59 height 59
click at [285, 708] on button "7" at bounding box center [286, 734] width 59 height 59
click at [390, 592] on div "2" at bounding box center [430, 590] width 117 height 59
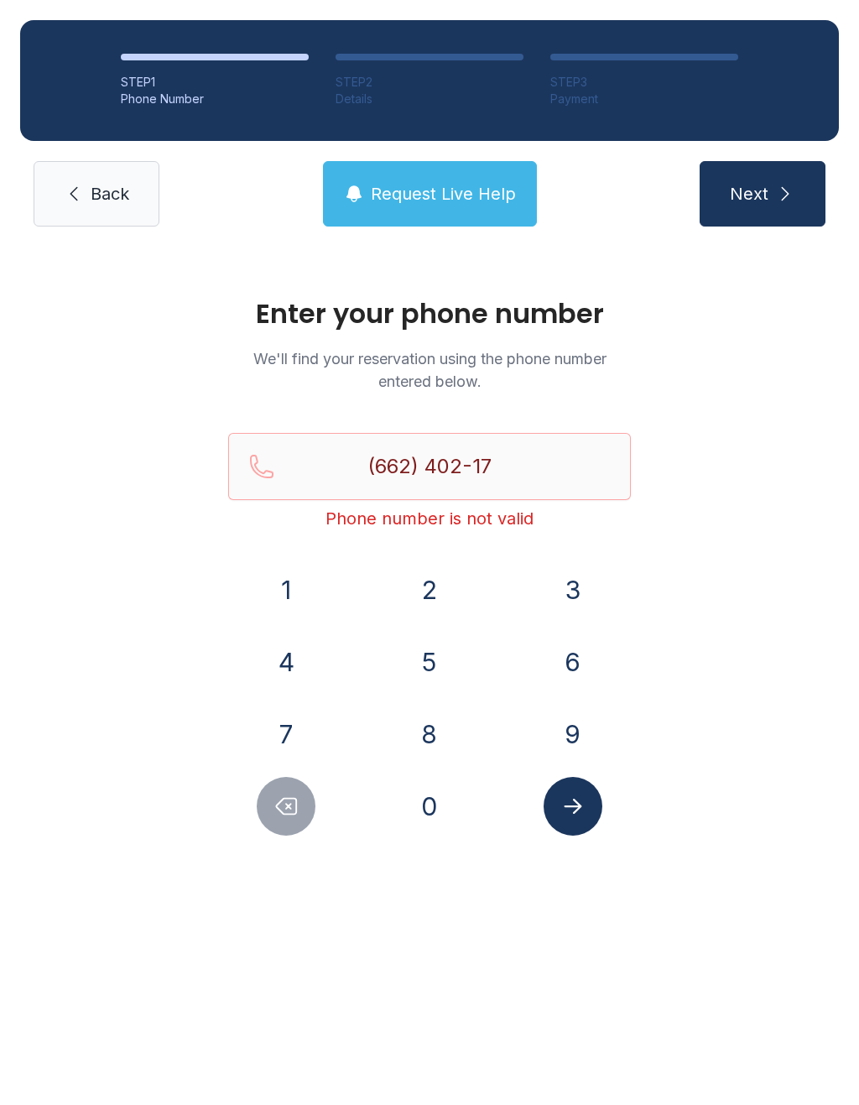
click at [300, 660] on button "4" at bounding box center [286, 662] width 59 height 59
click at [298, 793] on button "Delete number" at bounding box center [286, 806] width 59 height 59
click at [440, 583] on button "2" at bounding box center [429, 590] width 59 height 59
click at [289, 655] on button "4" at bounding box center [286, 662] width 59 height 59
type input "[PHONE_NUMBER]"
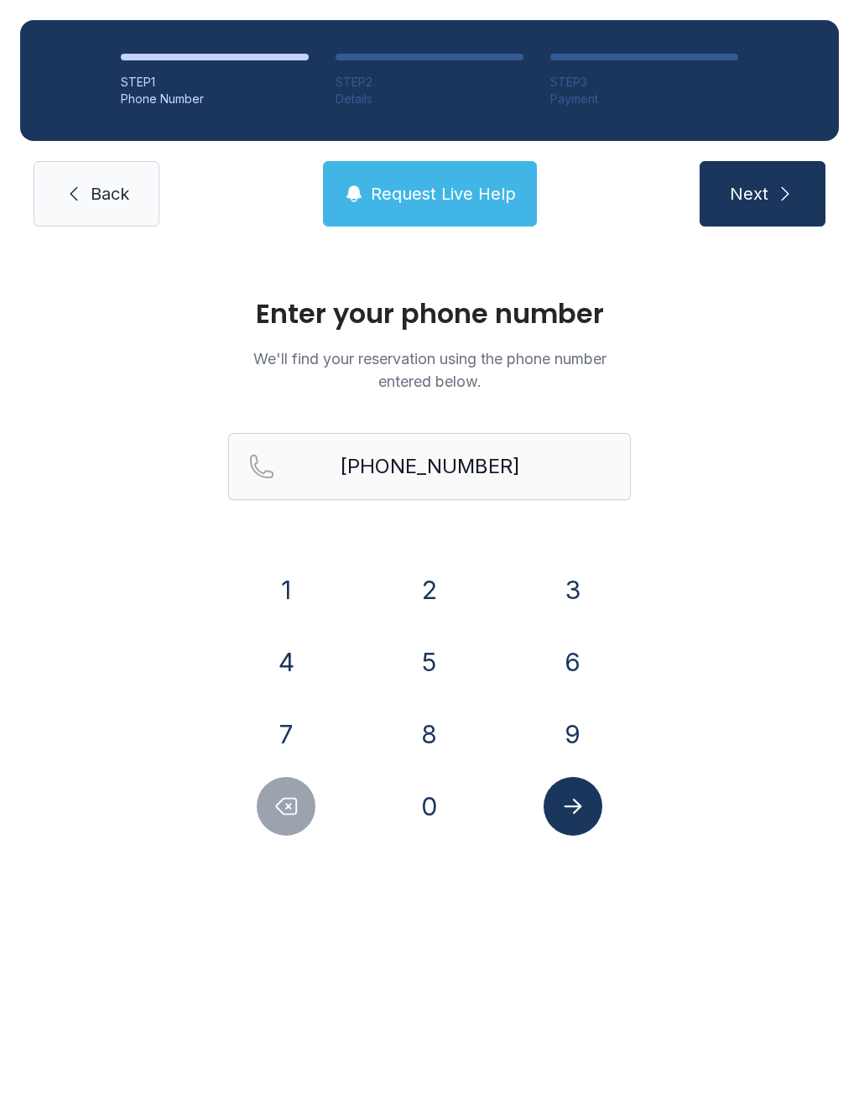
click at [586, 816] on button "Submit lookup form" at bounding box center [573, 806] width 59 height 59
